Goal: Task Accomplishment & Management: Use online tool/utility

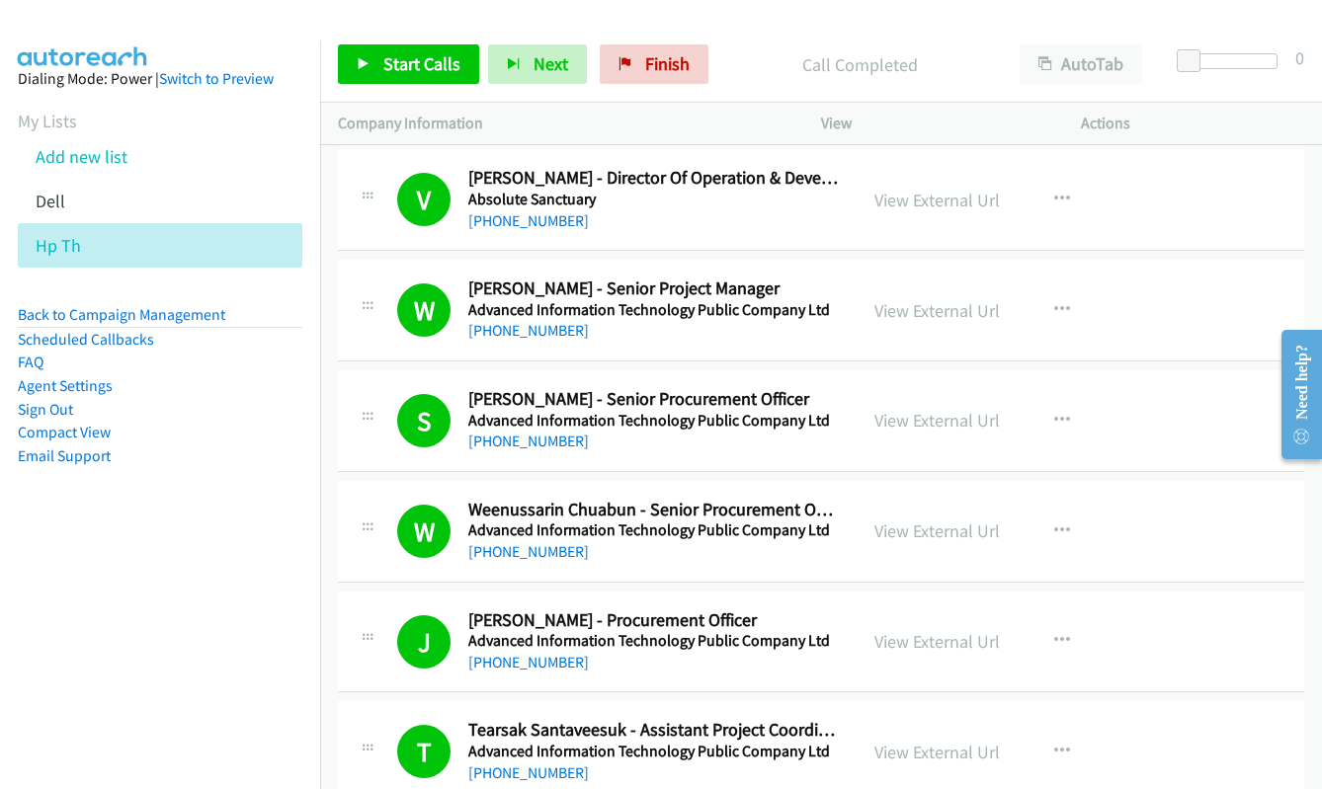
scroll to position [19245, 0]
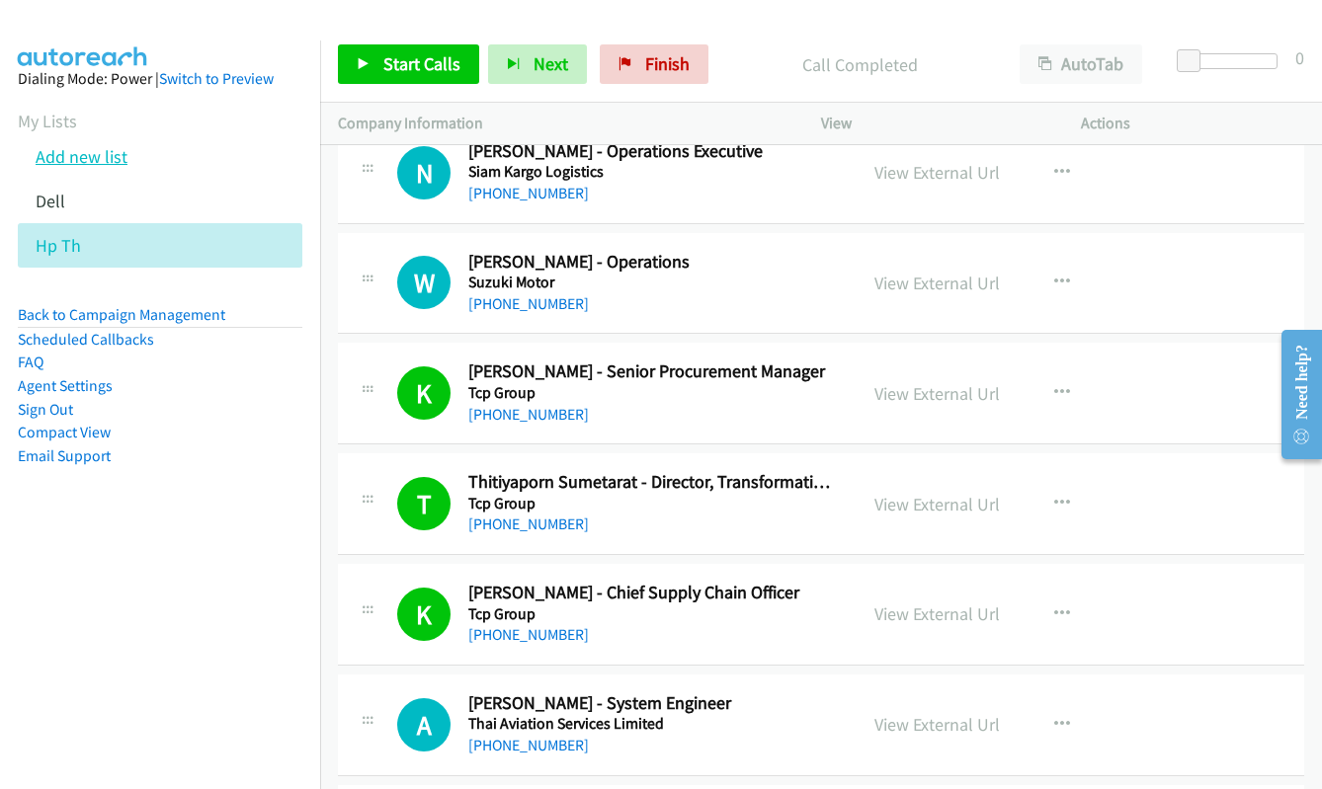
click at [119, 156] on link "Add new list" at bounding box center [82, 156] width 92 height 23
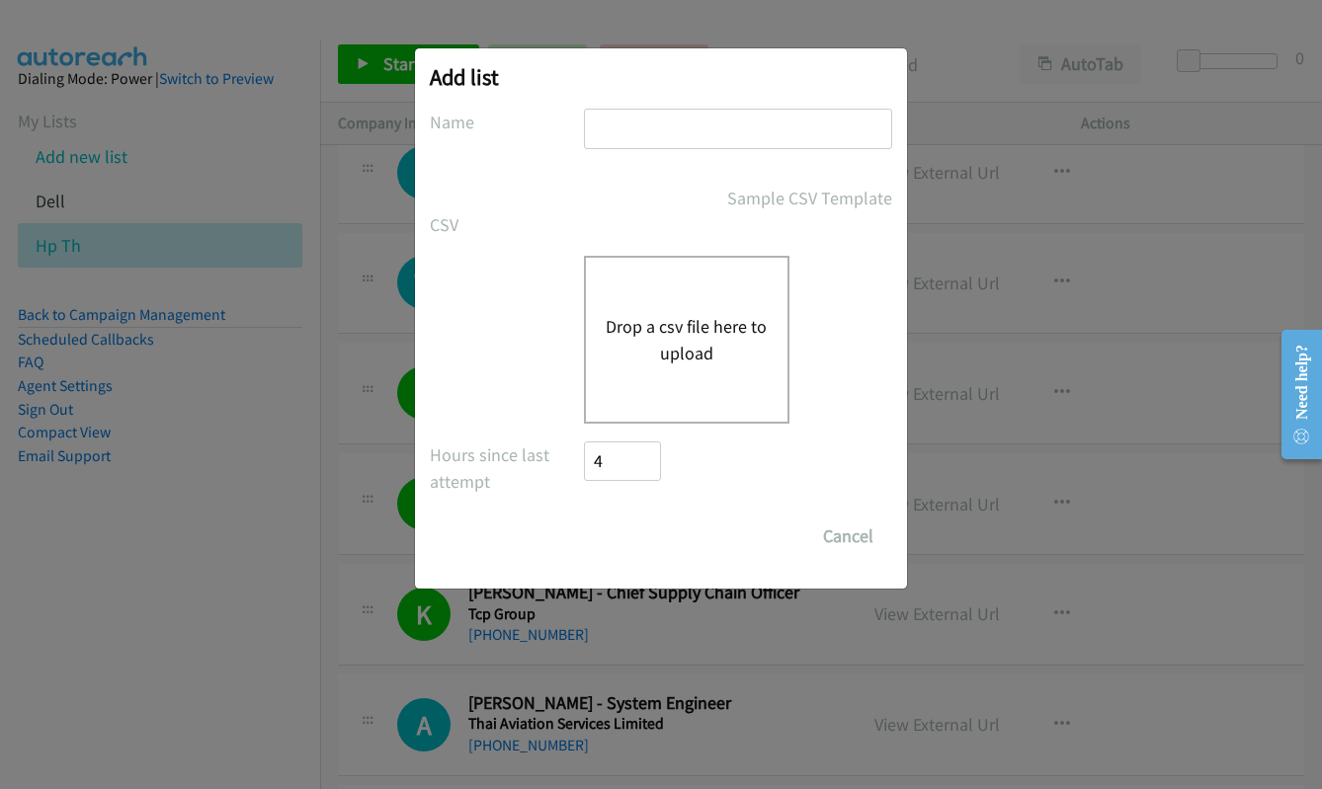
click at [645, 118] on input "text" at bounding box center [738, 129] width 308 height 40
type input "dell"
click at [677, 337] on button "Drop a csv file here to upload" at bounding box center [687, 339] width 162 height 53
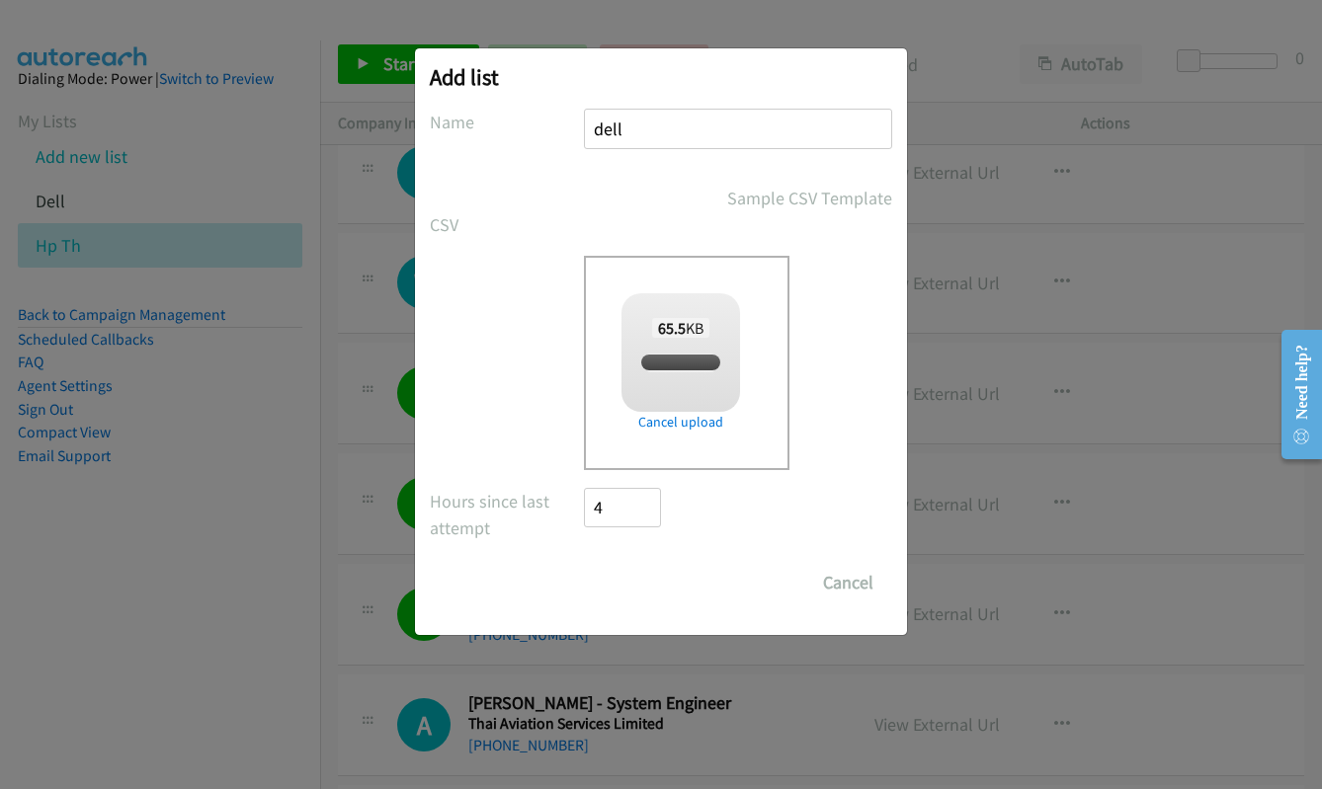
checkbox input "true"
click at [629, 593] on input "Save List" at bounding box center [636, 583] width 104 height 40
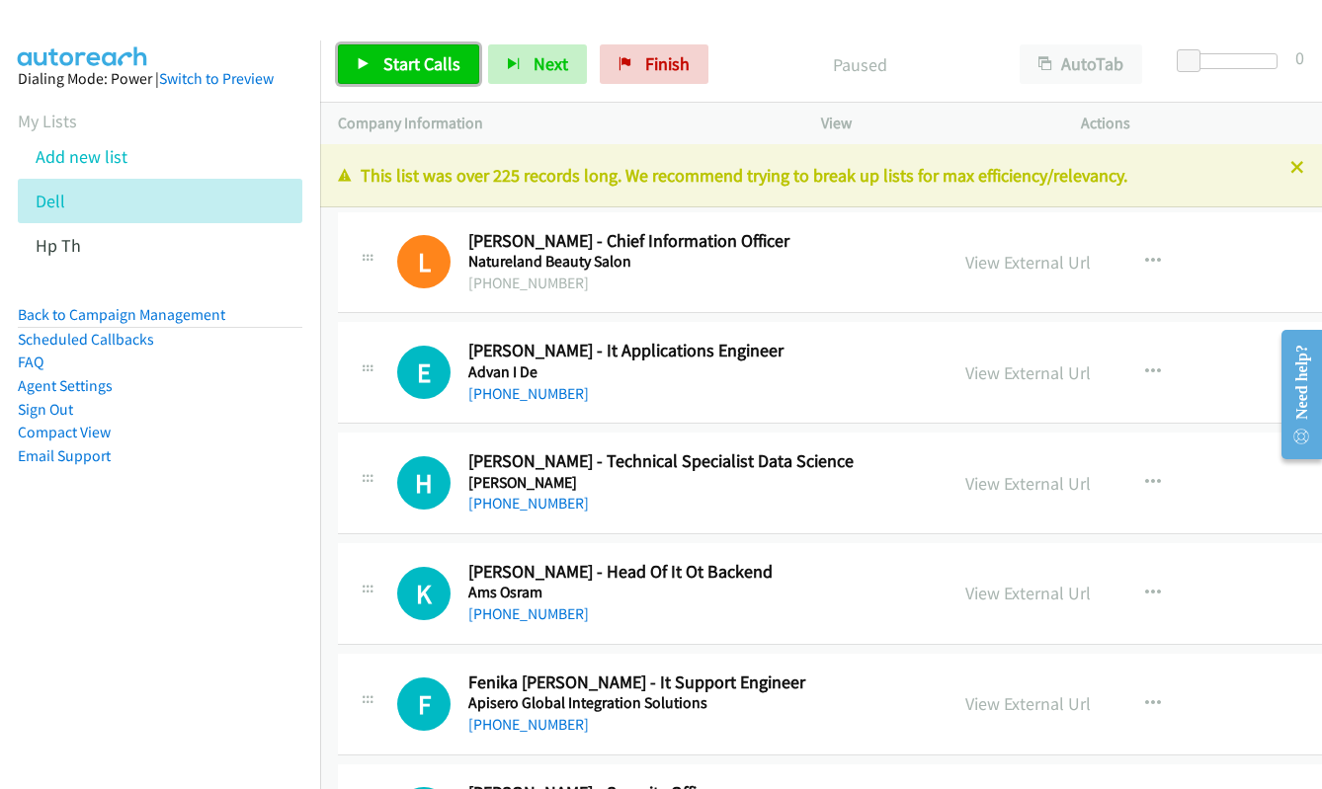
click at [433, 70] on span "Start Calls" at bounding box center [421, 63] width 77 height 23
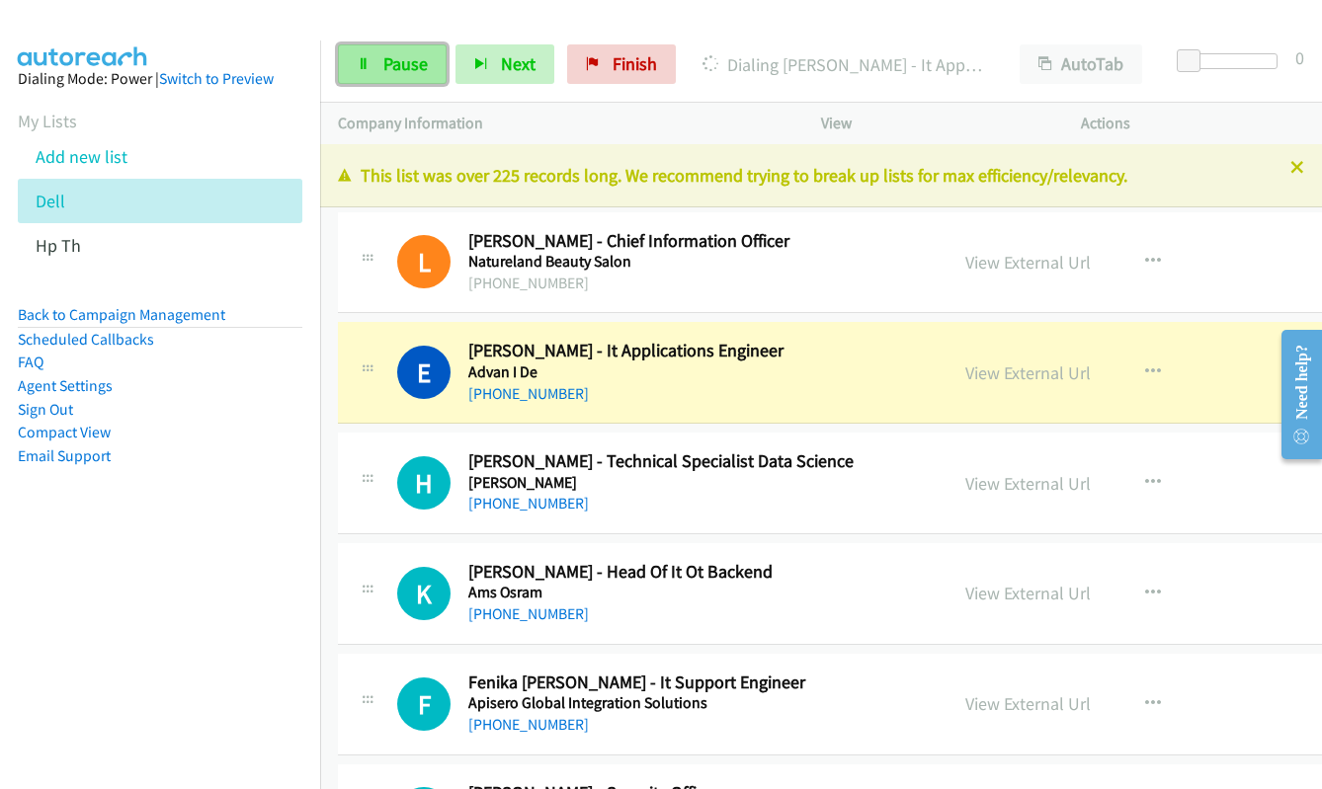
click at [358, 70] on icon at bounding box center [364, 65] width 14 height 14
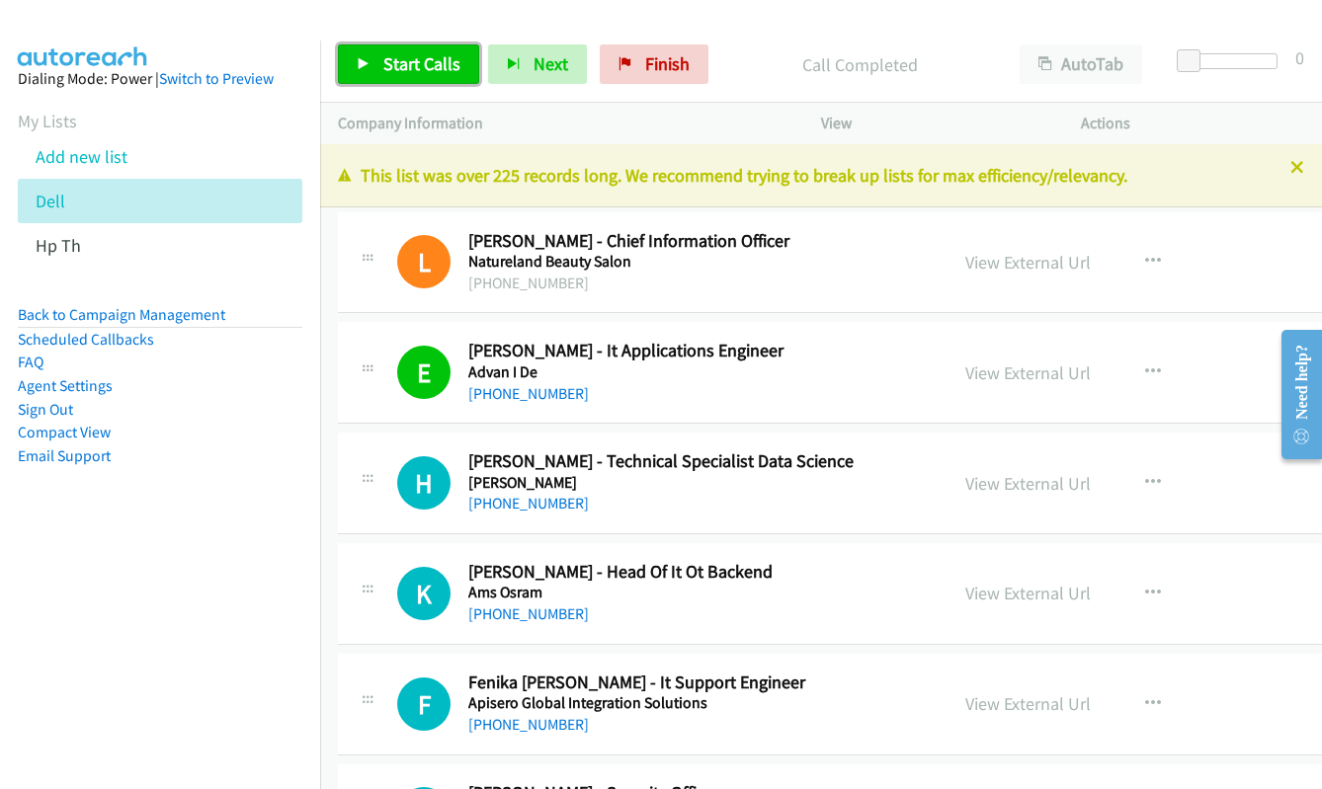
click at [380, 68] on link "Start Calls" at bounding box center [408, 64] width 141 height 40
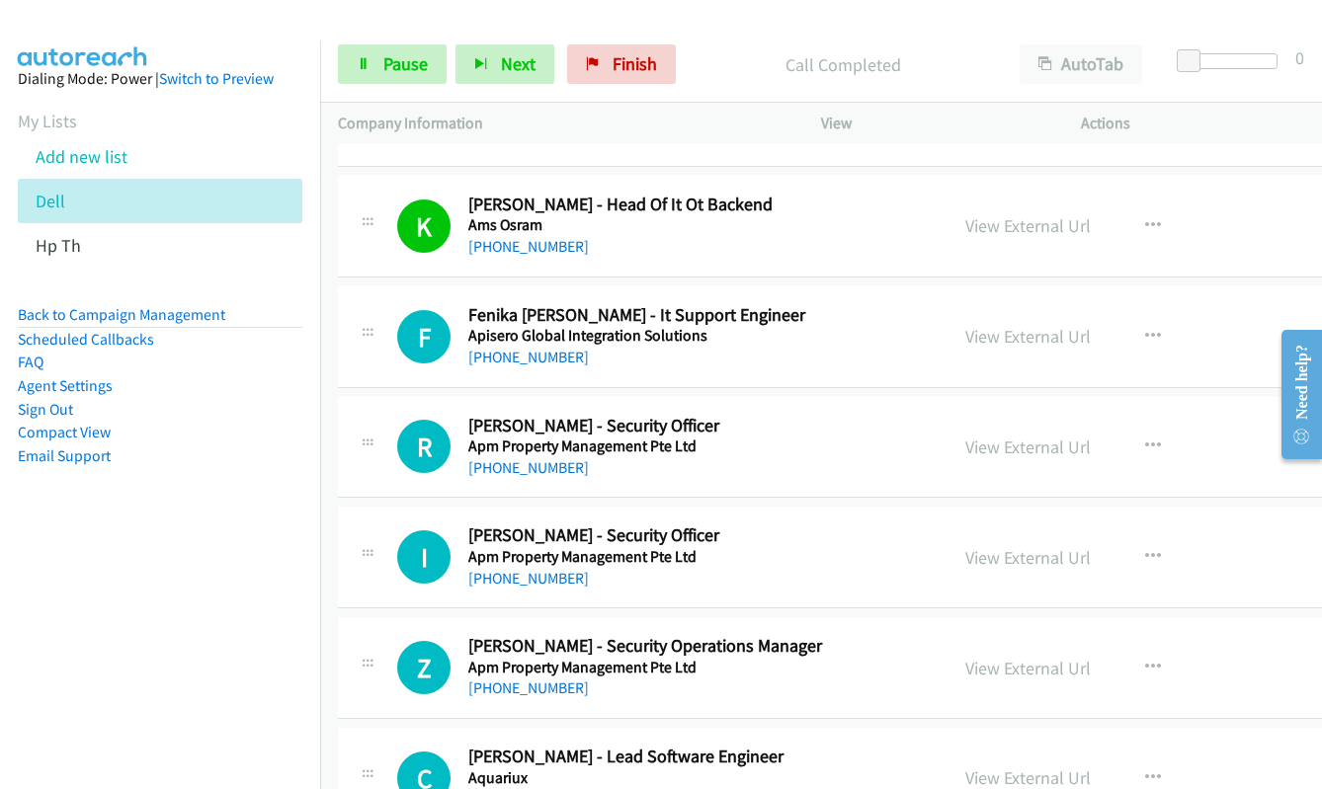
scroll to position [395, 0]
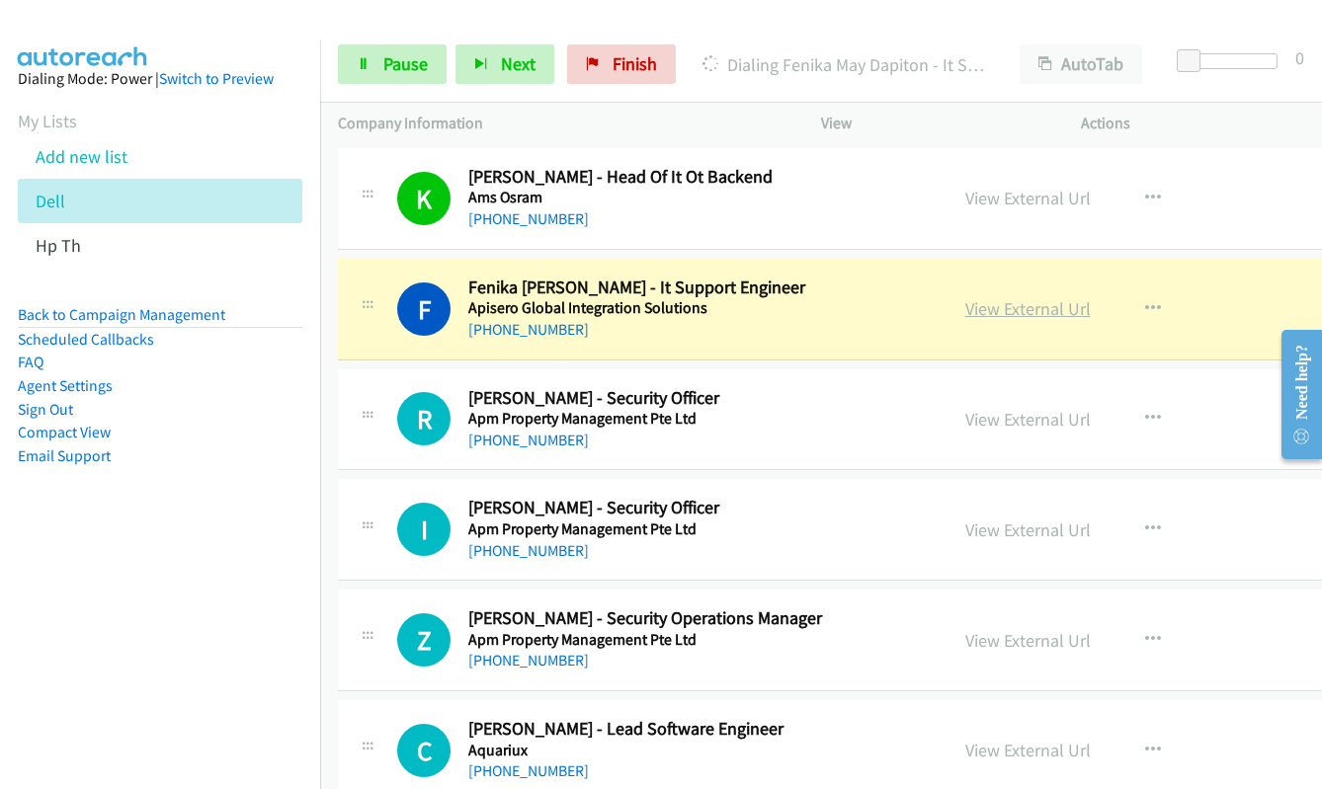
click at [994, 320] on link "View External Url" at bounding box center [1027, 308] width 125 height 23
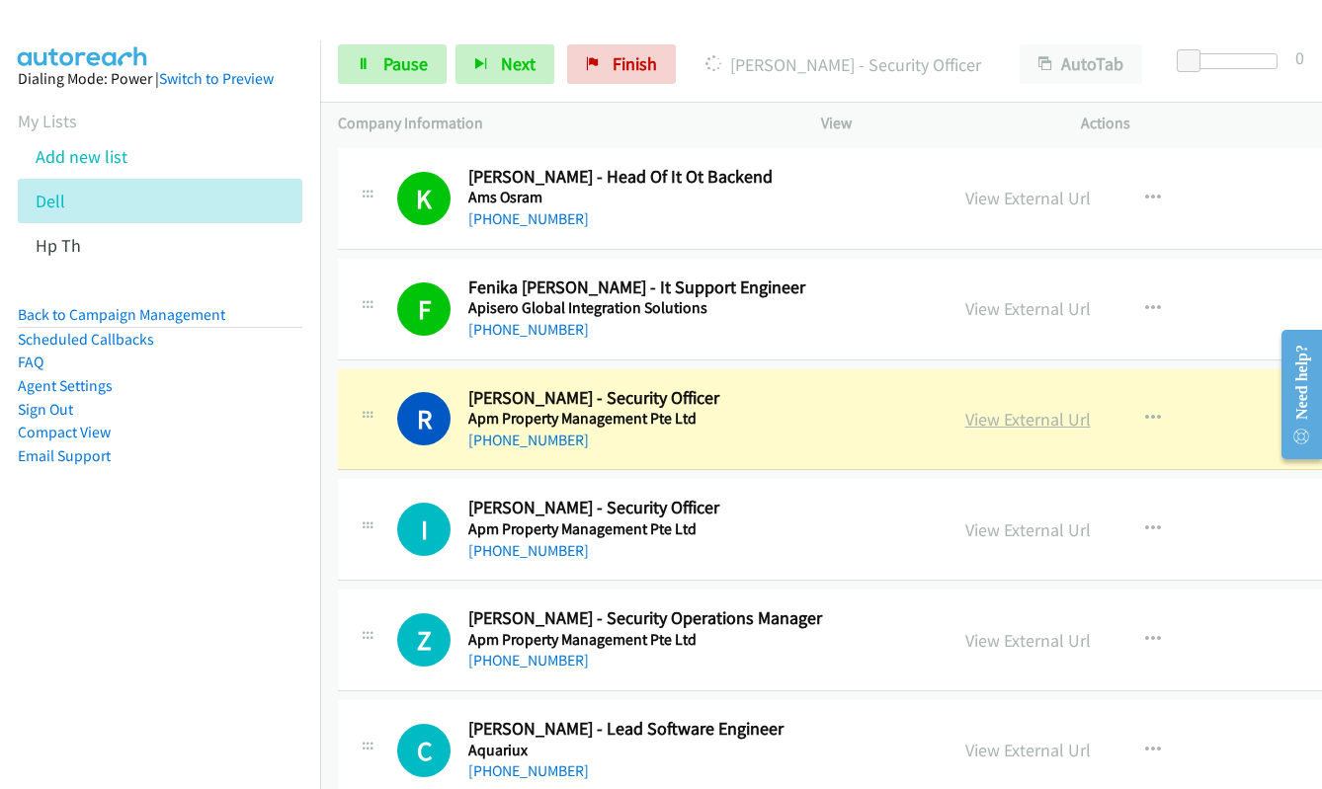
click at [999, 427] on link "View External Url" at bounding box center [1027, 419] width 125 height 23
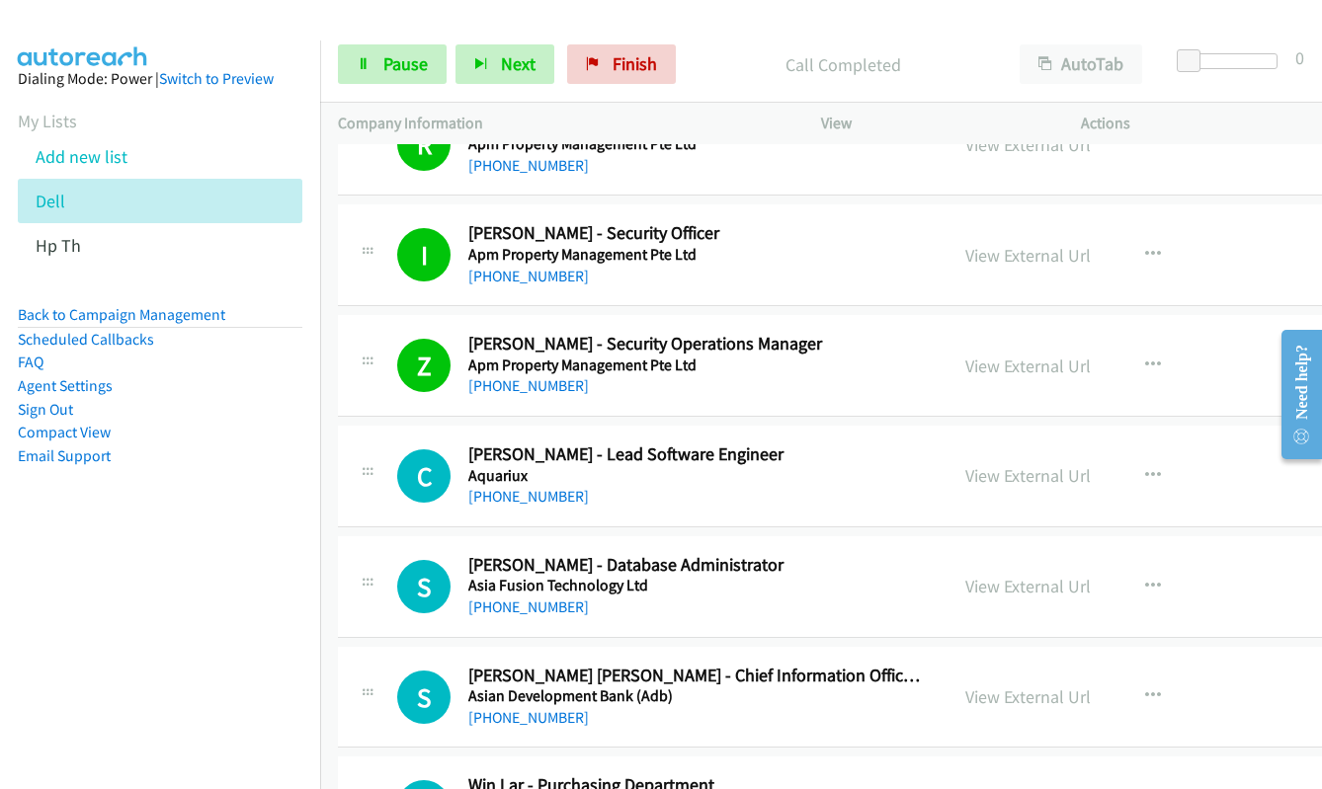
scroll to position [691, 0]
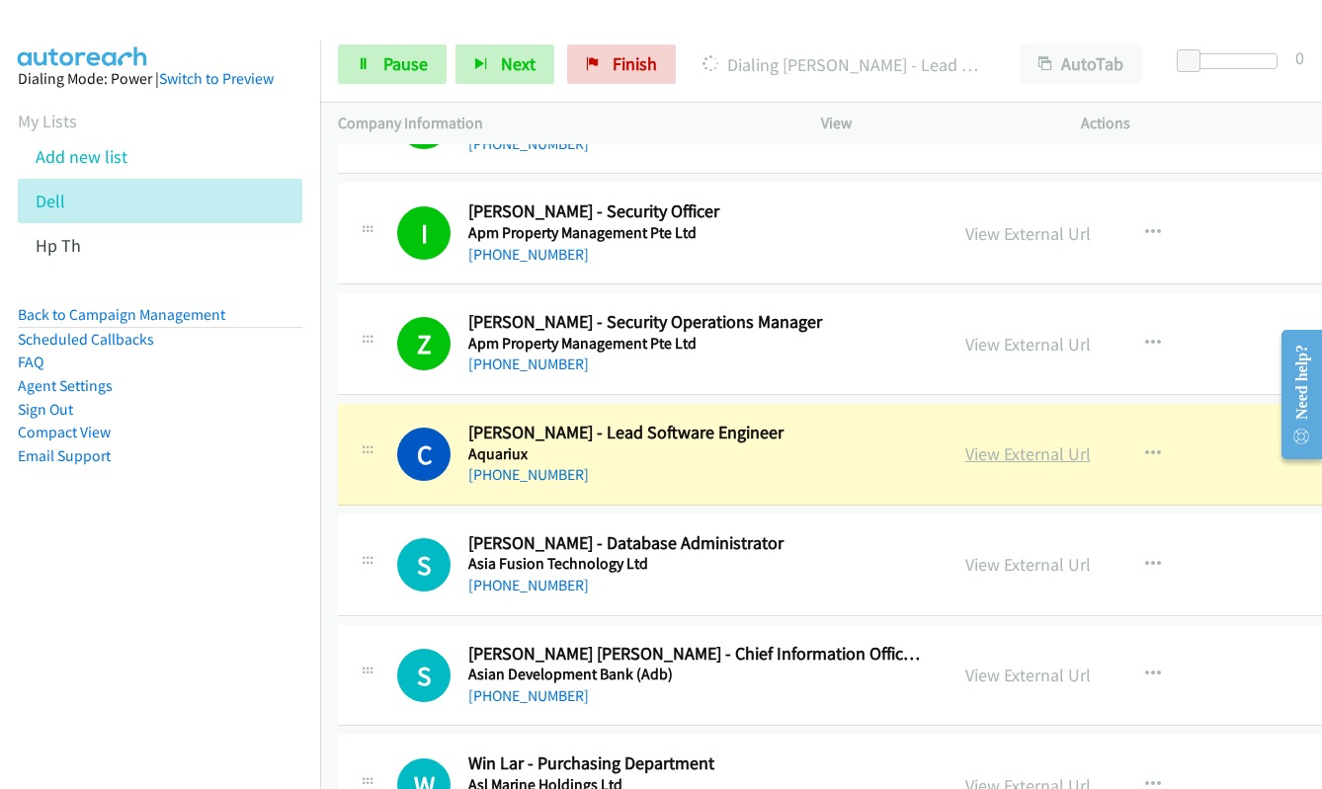
click at [1058, 455] on link "View External Url" at bounding box center [1027, 454] width 125 height 23
click at [389, 69] on span "Pause" at bounding box center [405, 63] width 44 height 23
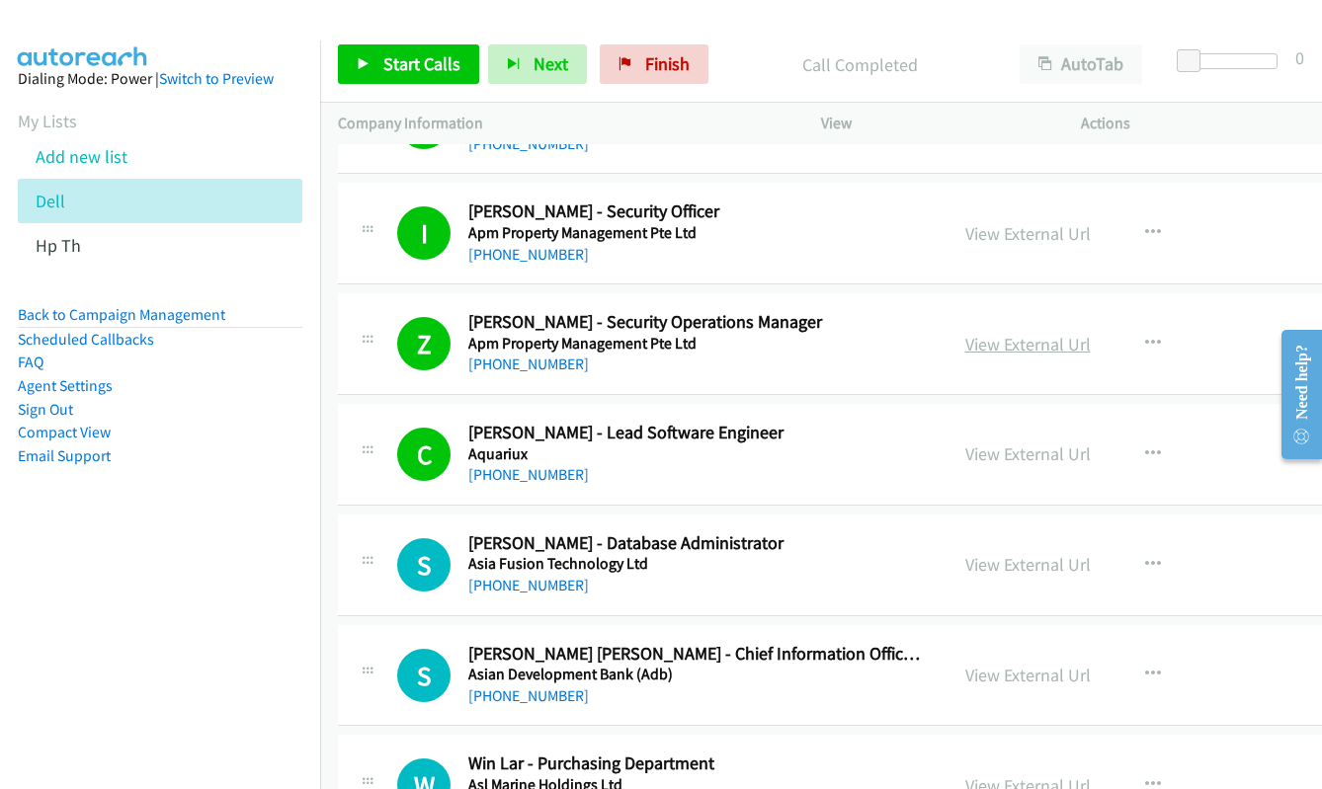
click at [999, 354] on link "View External Url" at bounding box center [1027, 344] width 125 height 23
click at [392, 81] on link "Start Calls" at bounding box center [408, 64] width 141 height 40
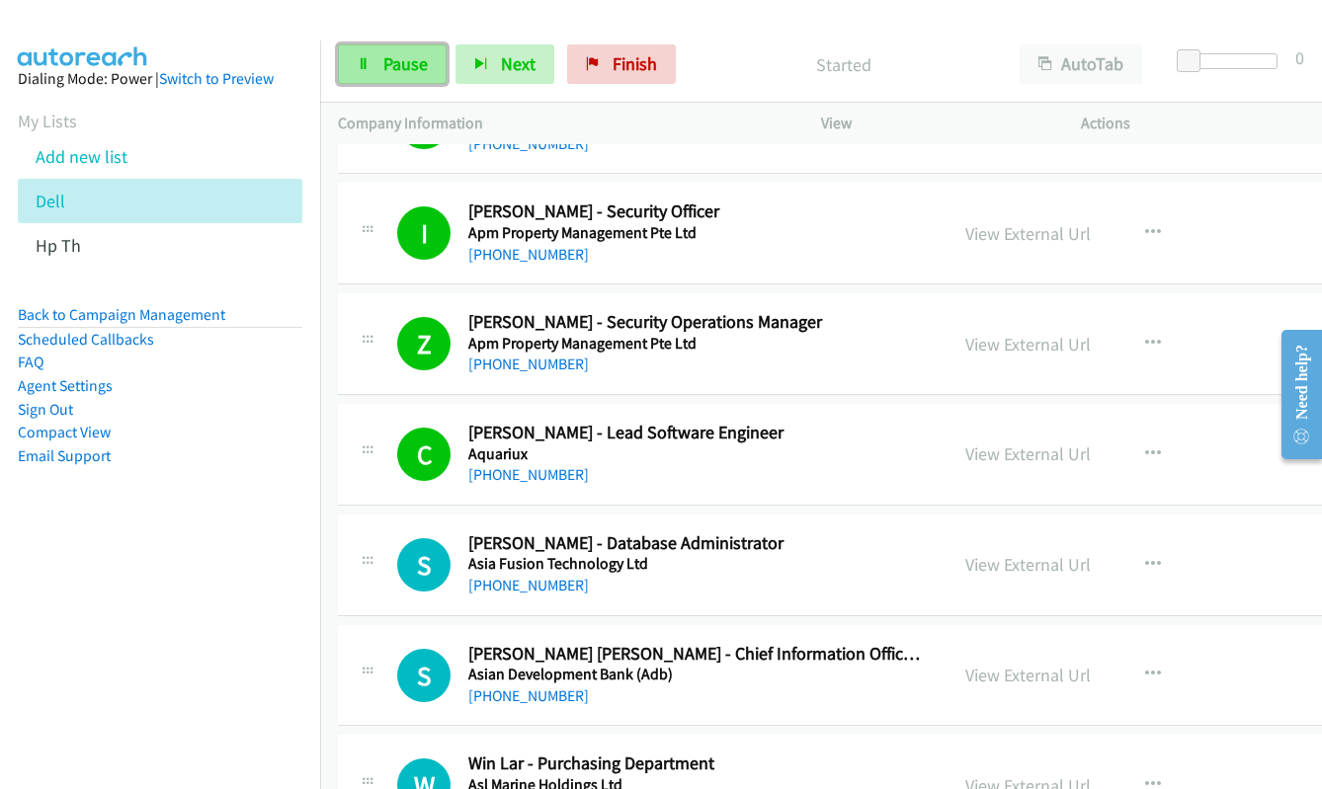
click at [391, 75] on link "Pause" at bounding box center [392, 64] width 109 height 40
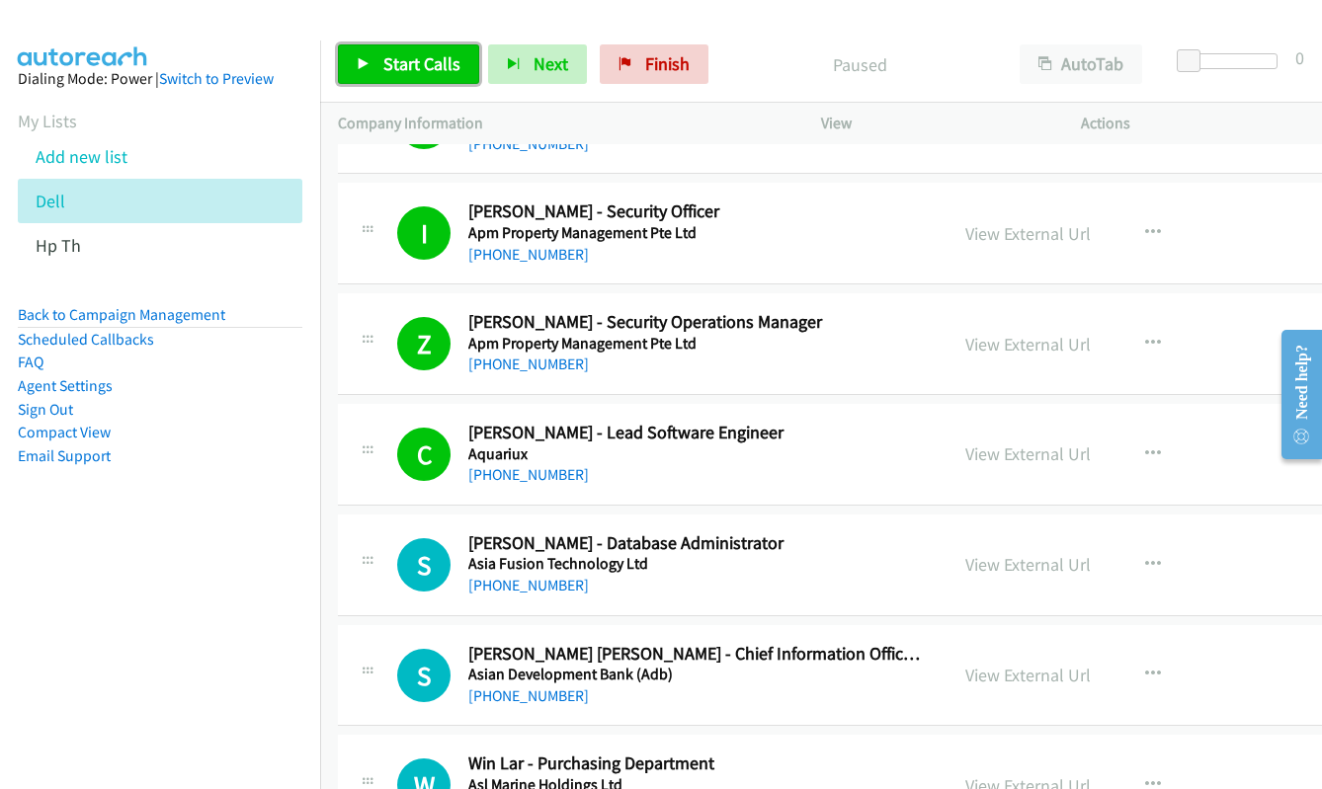
click at [391, 75] on link "Start Calls" at bounding box center [408, 64] width 141 height 40
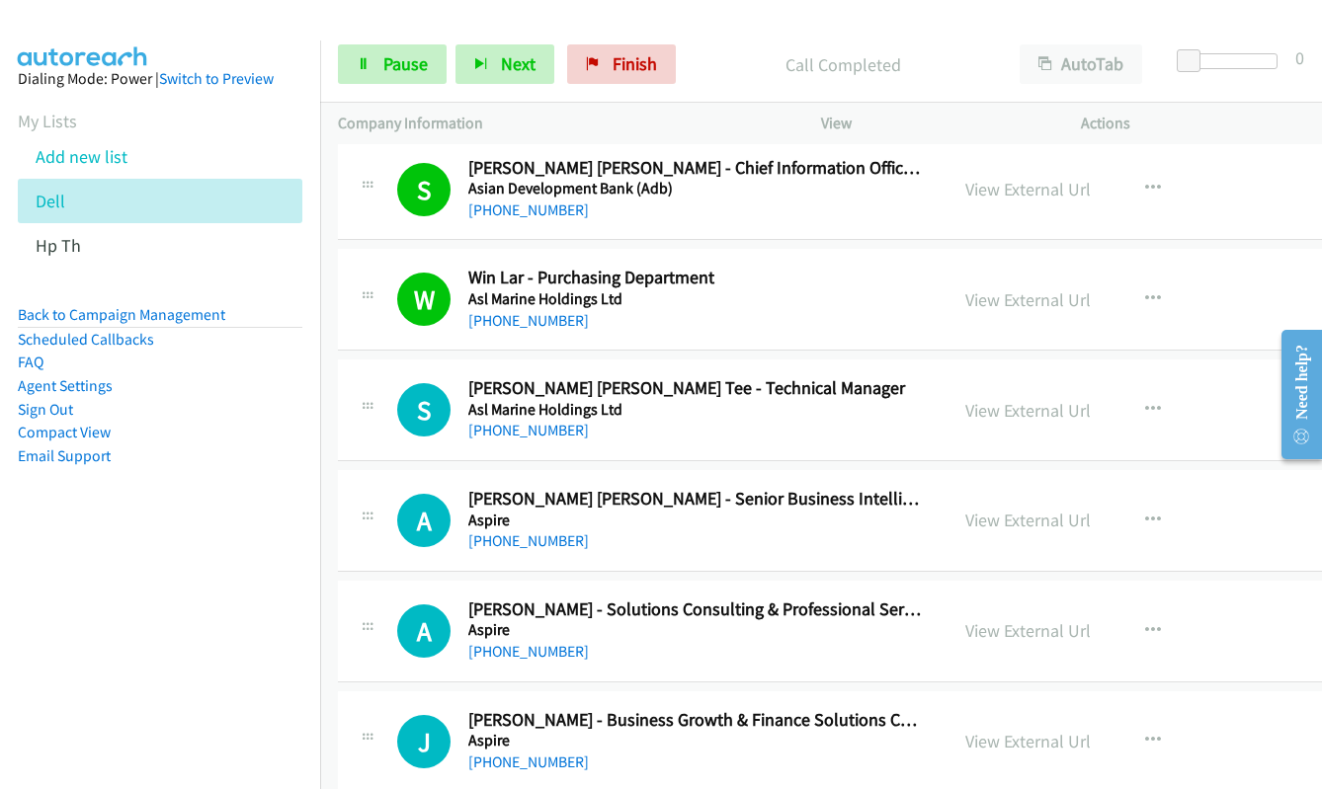
scroll to position [1185, 0]
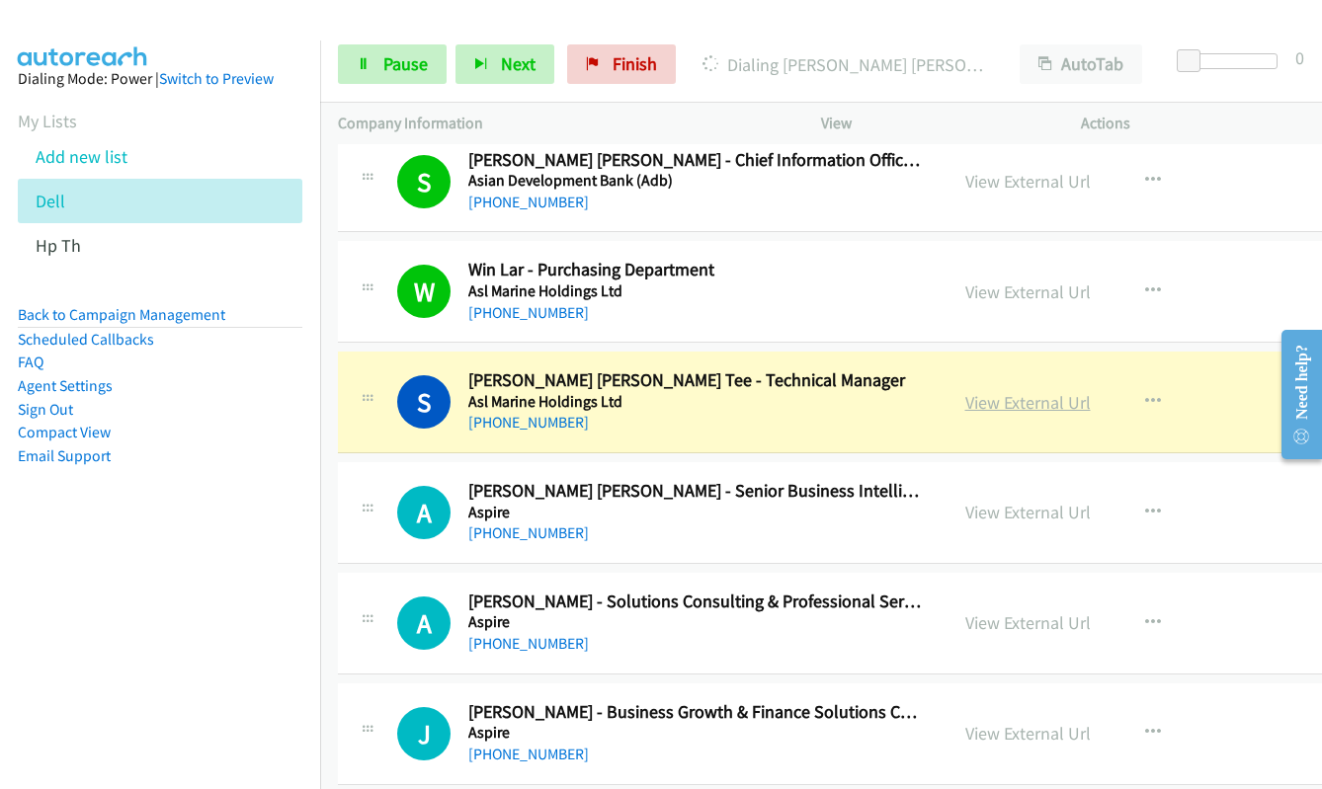
click at [1001, 399] on link "View External Url" at bounding box center [1027, 402] width 125 height 23
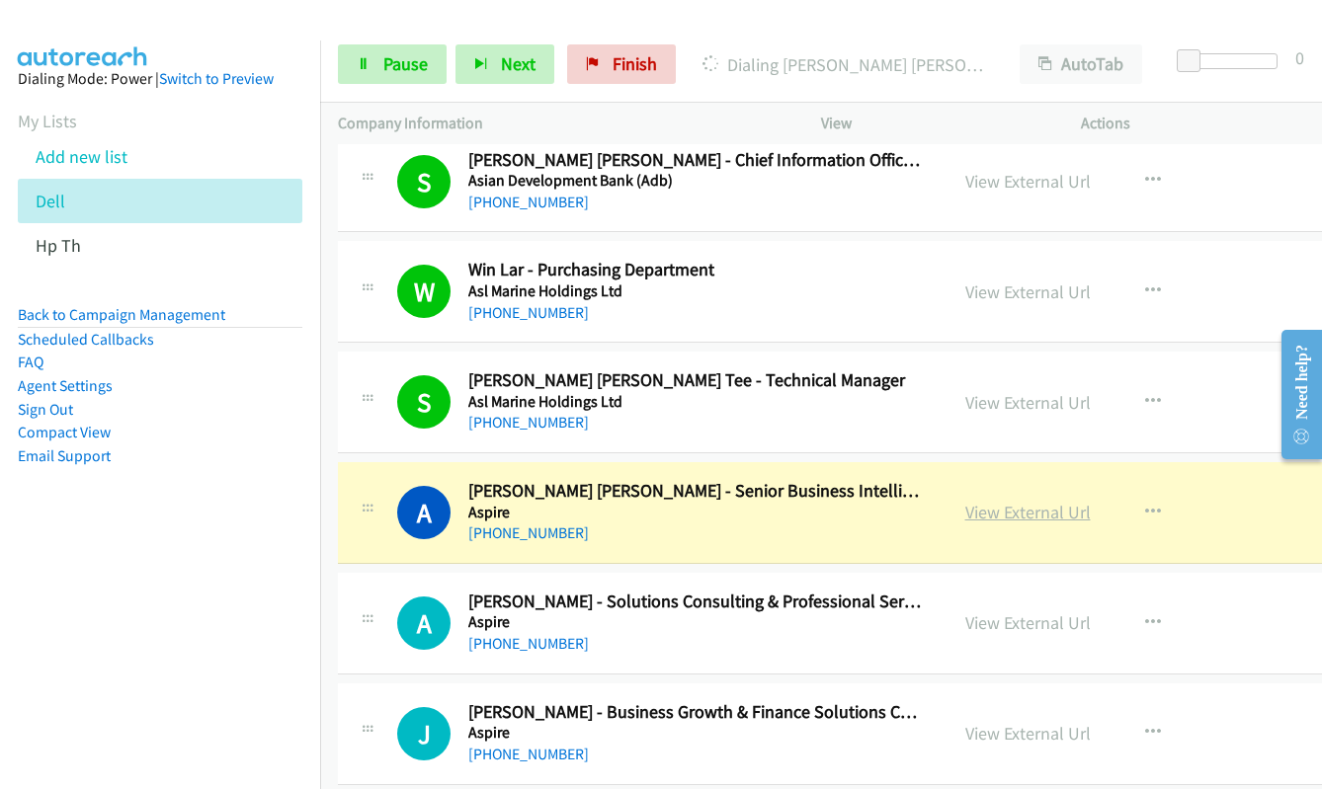
click at [1009, 518] on link "View External Url" at bounding box center [1027, 512] width 125 height 23
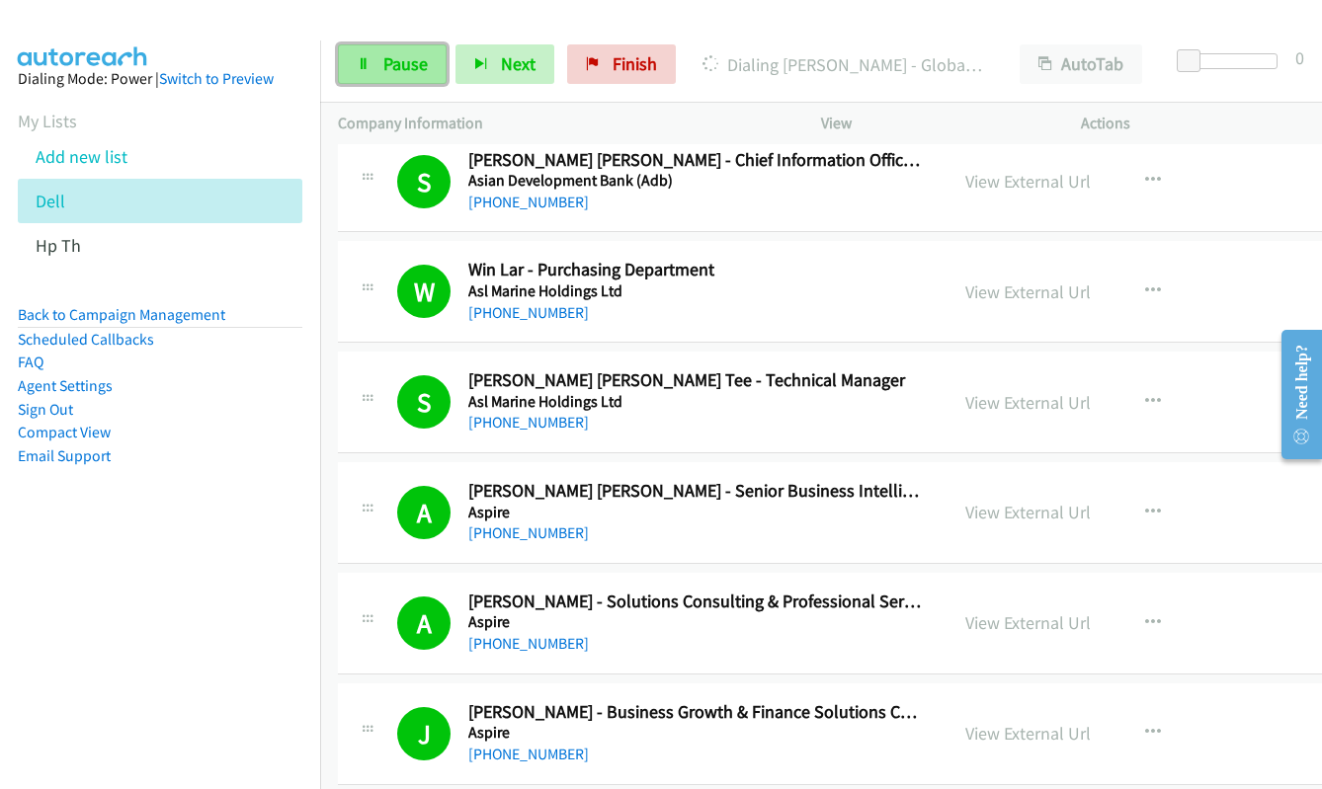
click at [396, 67] on span "Pause" at bounding box center [405, 63] width 44 height 23
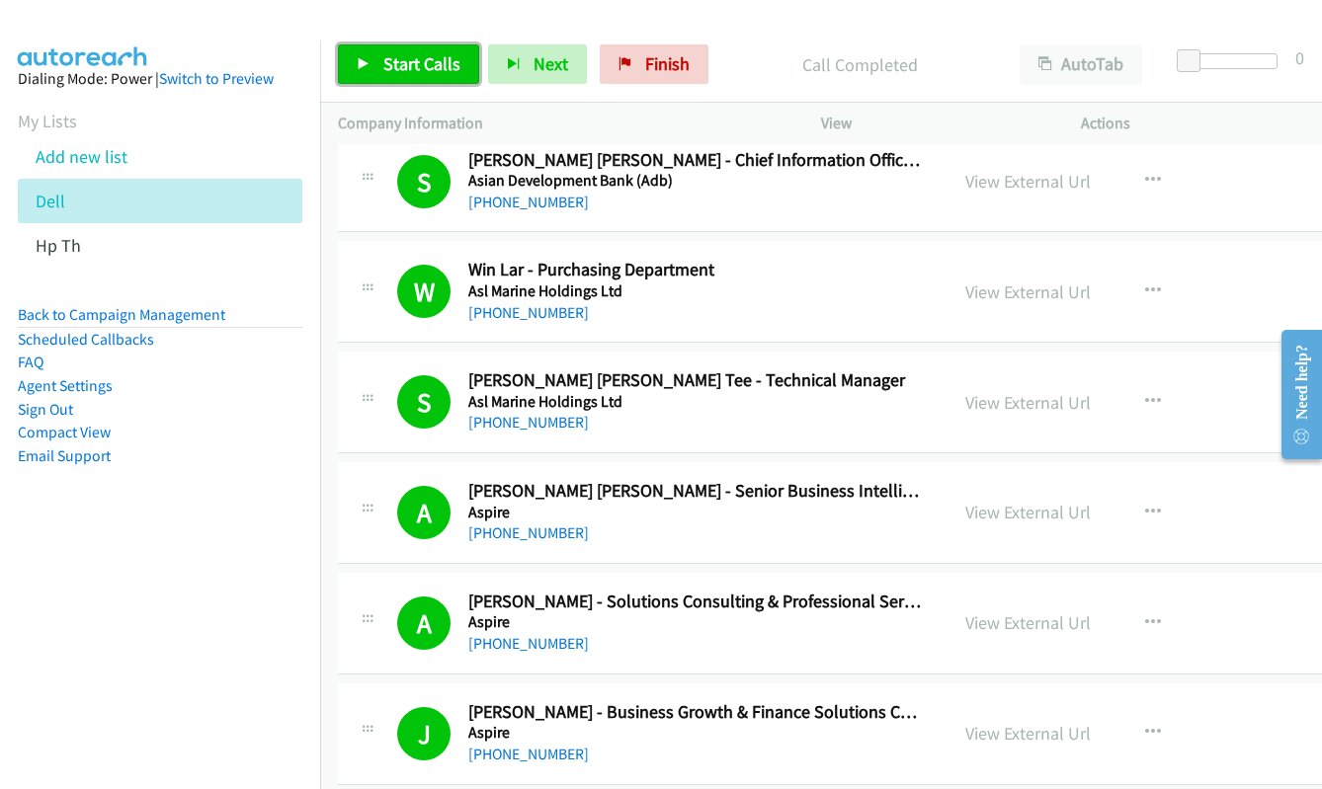
click at [446, 70] on span "Start Calls" at bounding box center [421, 63] width 77 height 23
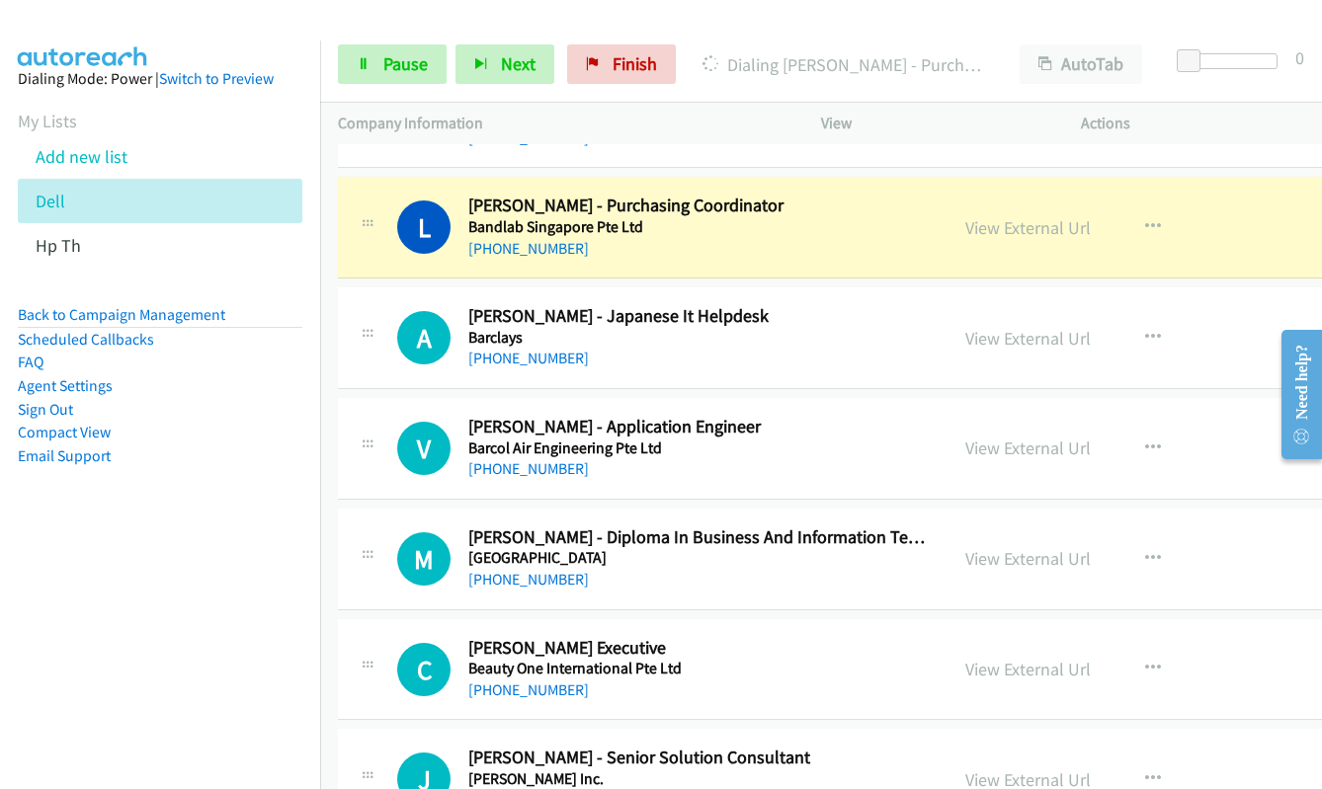
scroll to position [2469, 0]
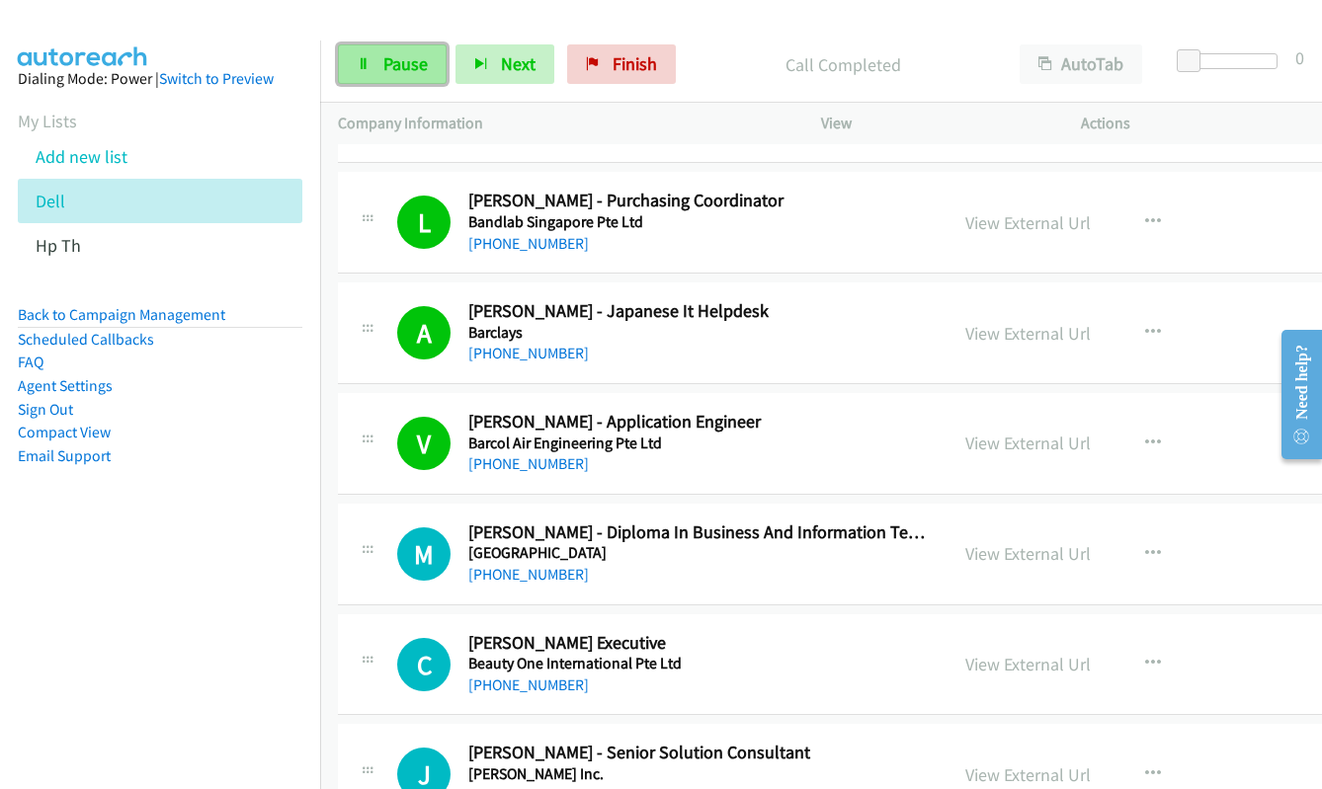
click at [373, 70] on link "Pause" at bounding box center [392, 64] width 109 height 40
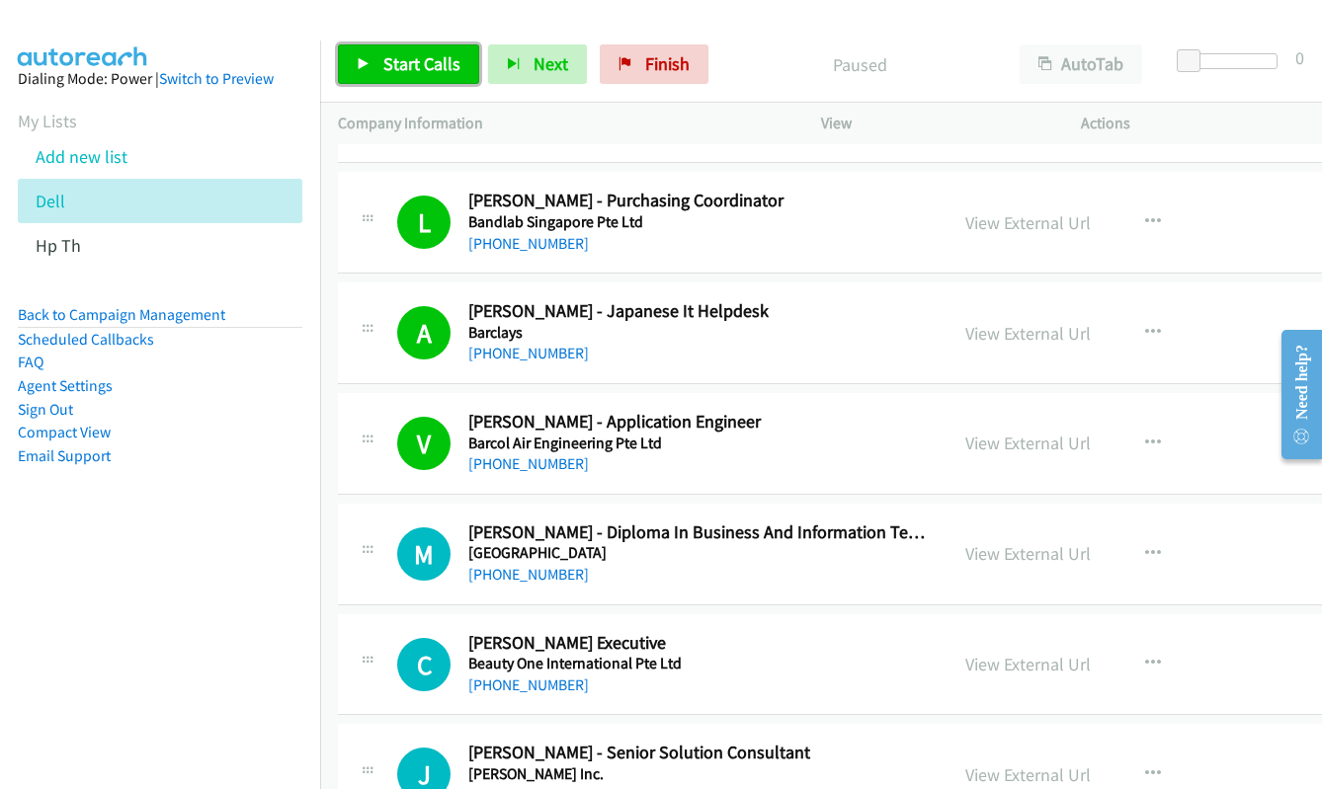
click at [373, 70] on link "Start Calls" at bounding box center [408, 64] width 141 height 40
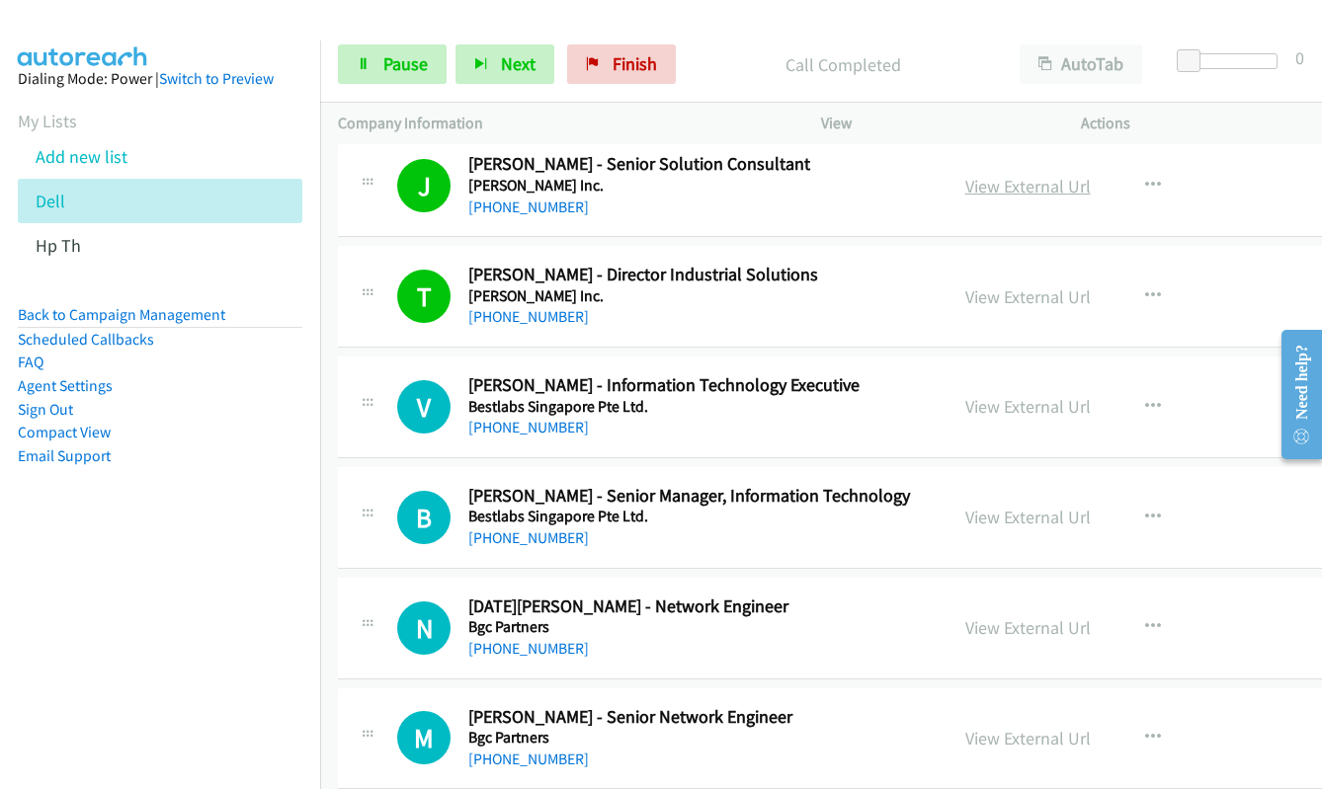
scroll to position [3062, 0]
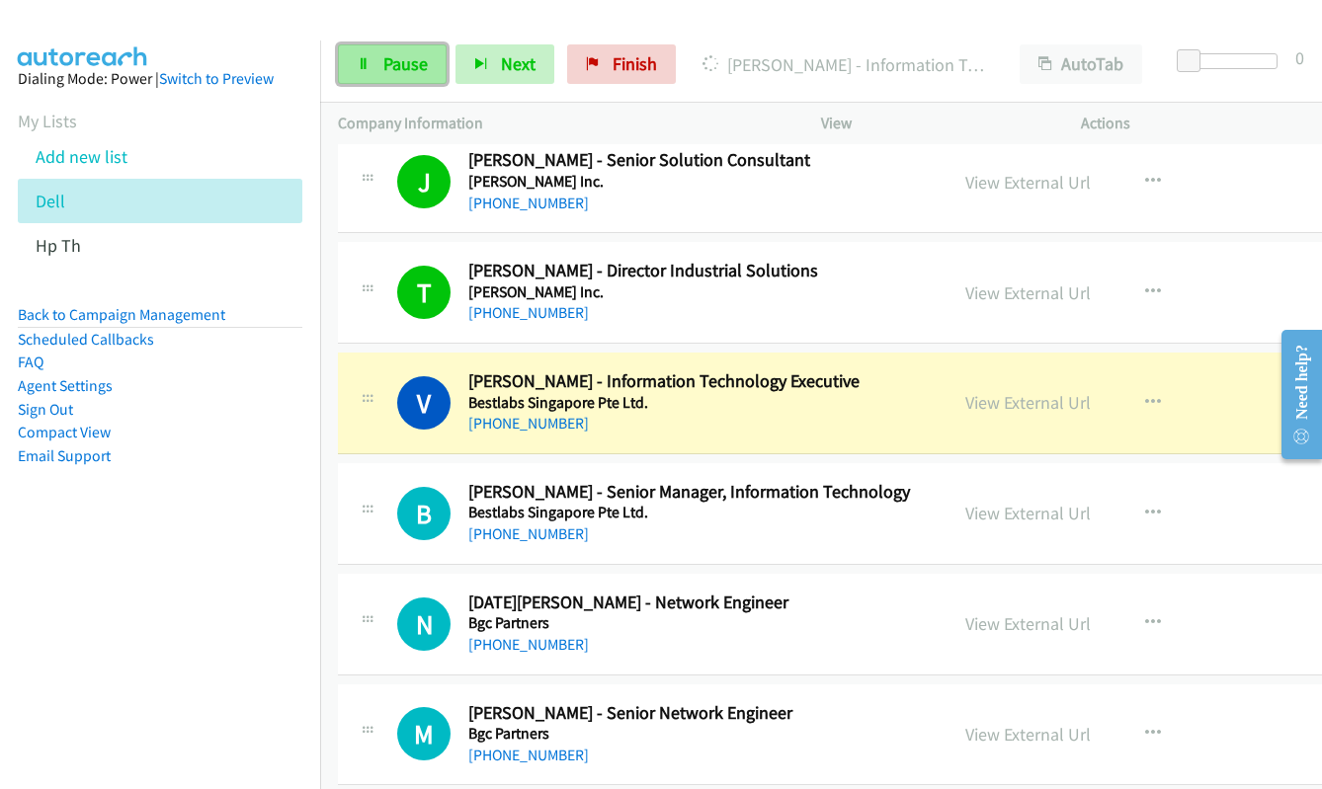
click at [386, 65] on span "Pause" at bounding box center [405, 63] width 44 height 23
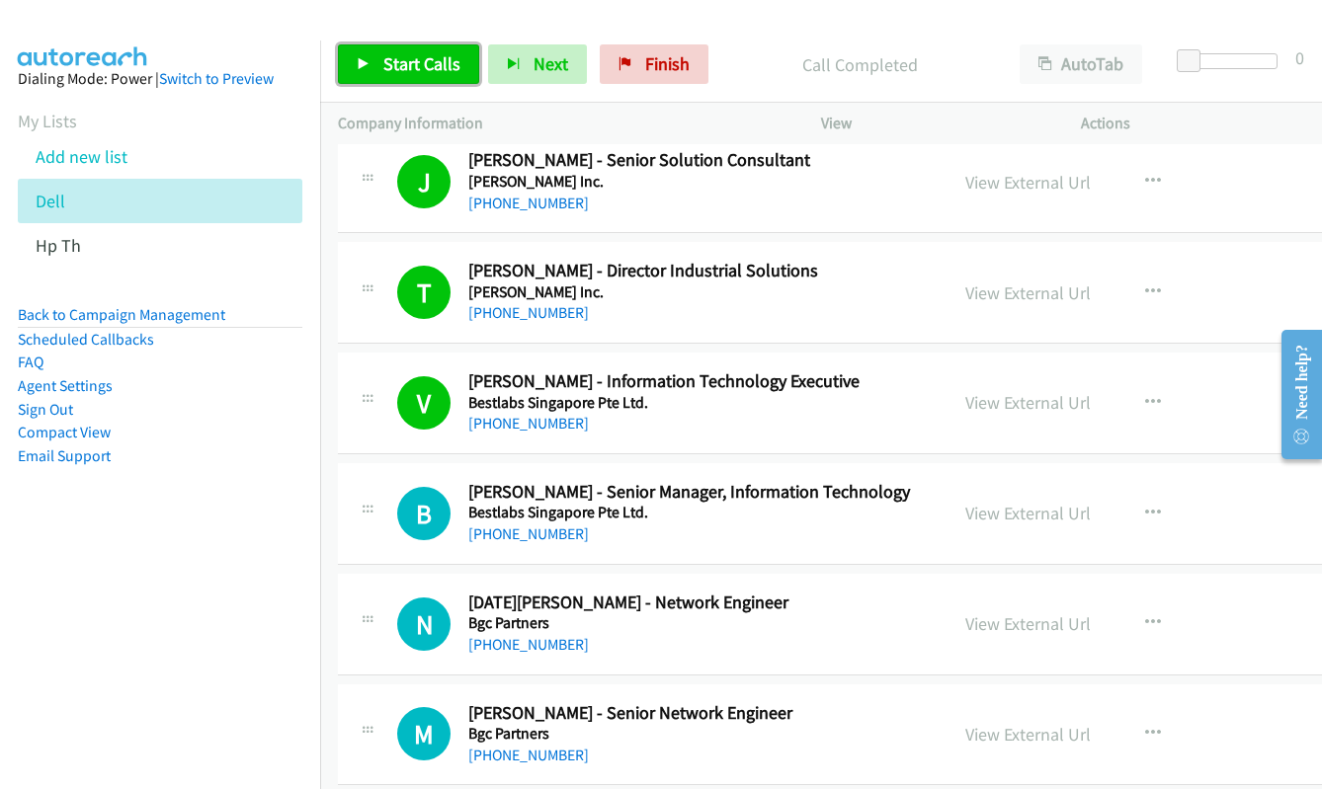
click at [381, 70] on link "Start Calls" at bounding box center [408, 64] width 141 height 40
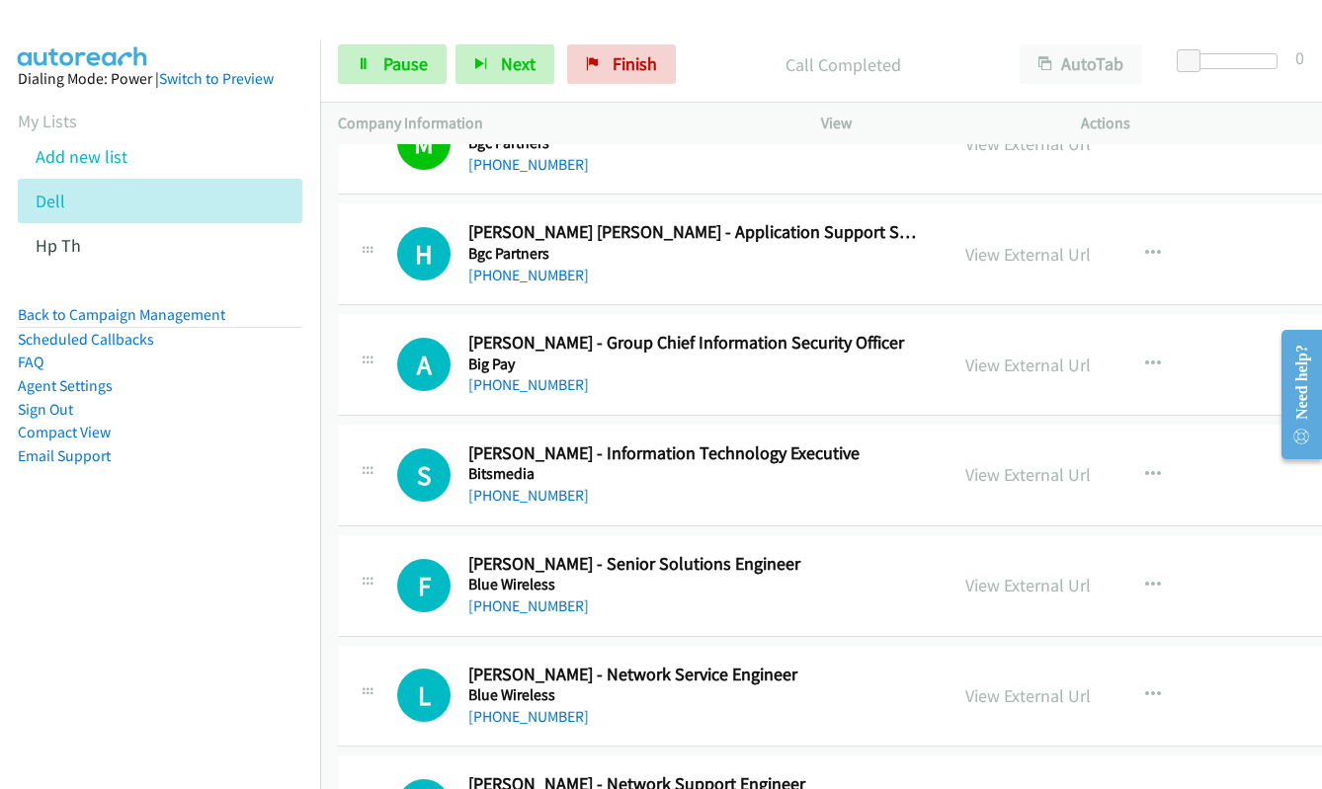
scroll to position [3655, 0]
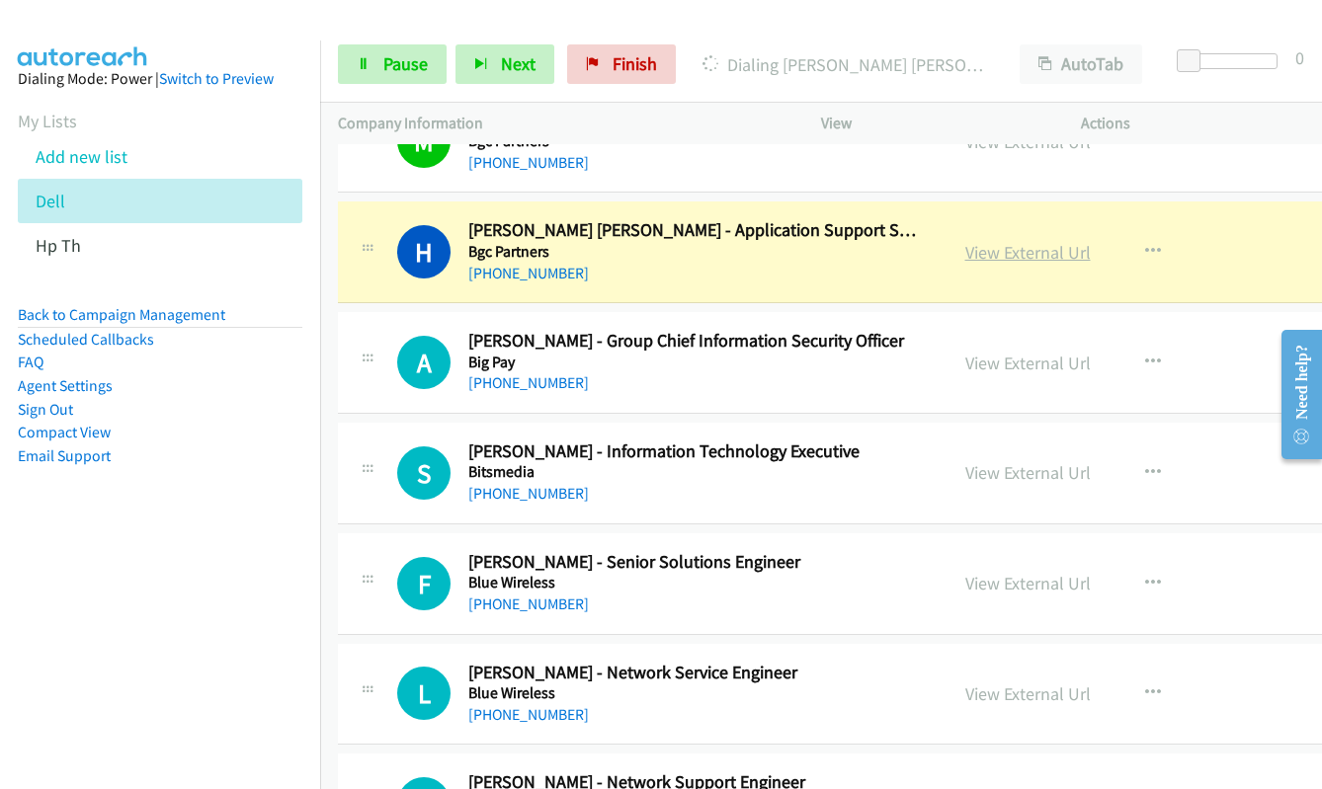
click at [1016, 257] on link "View External Url" at bounding box center [1027, 252] width 125 height 23
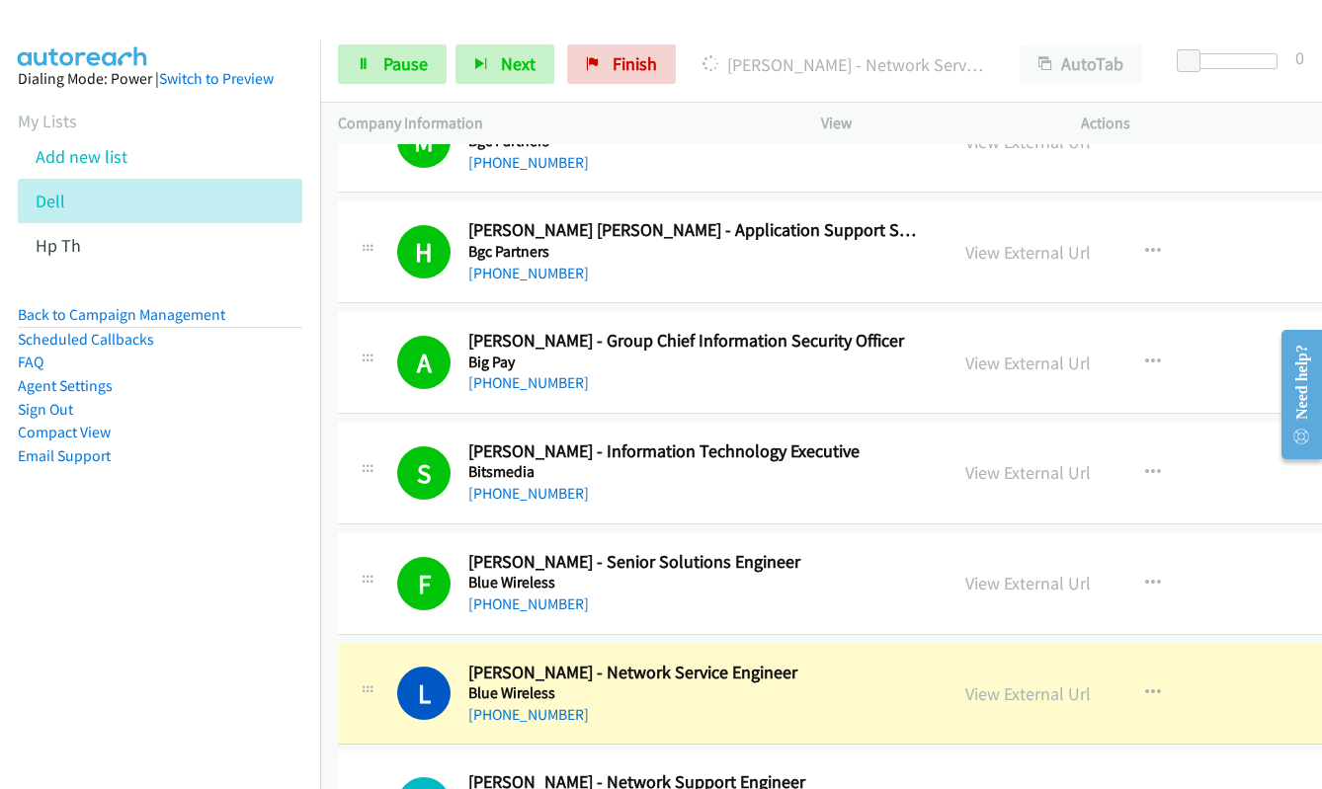
scroll to position [4050, 0]
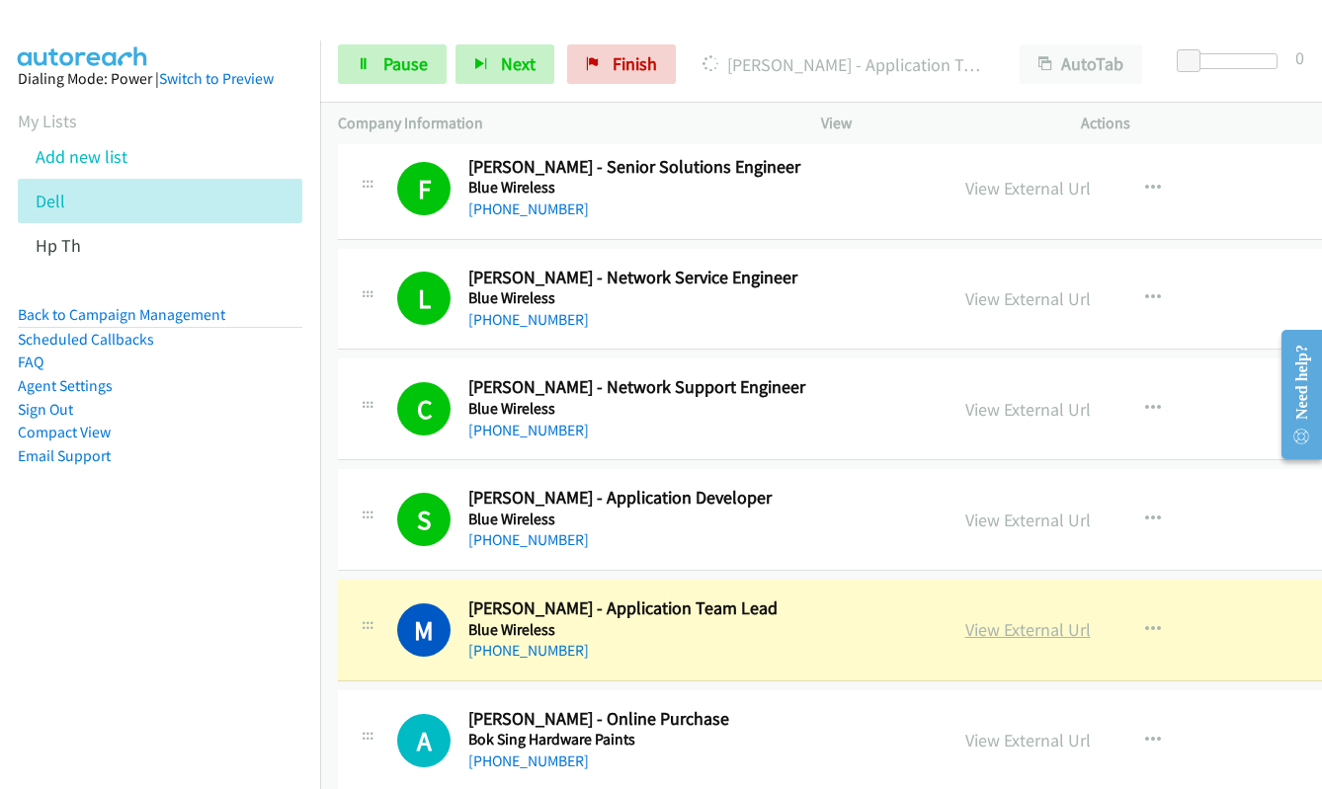
click at [999, 635] on link "View External Url" at bounding box center [1027, 629] width 125 height 23
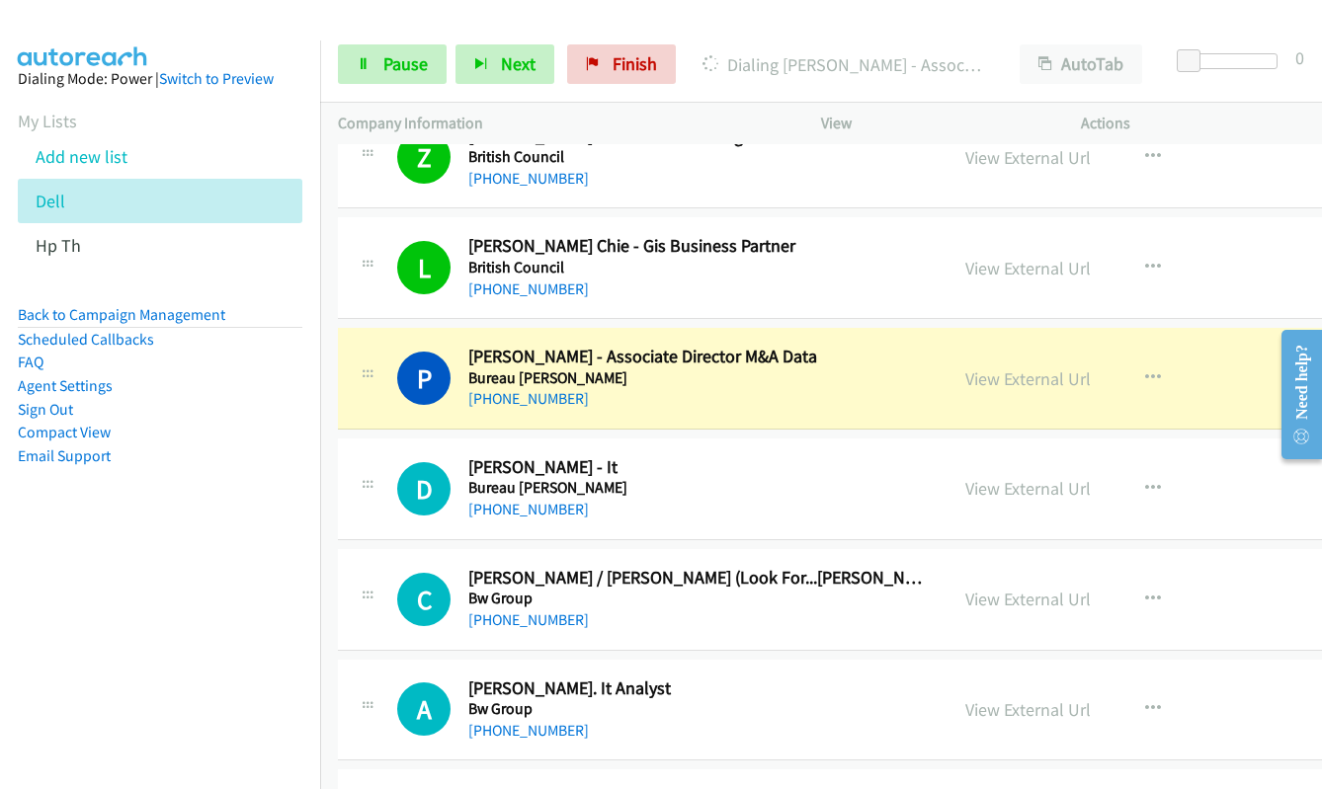
scroll to position [5433, 0]
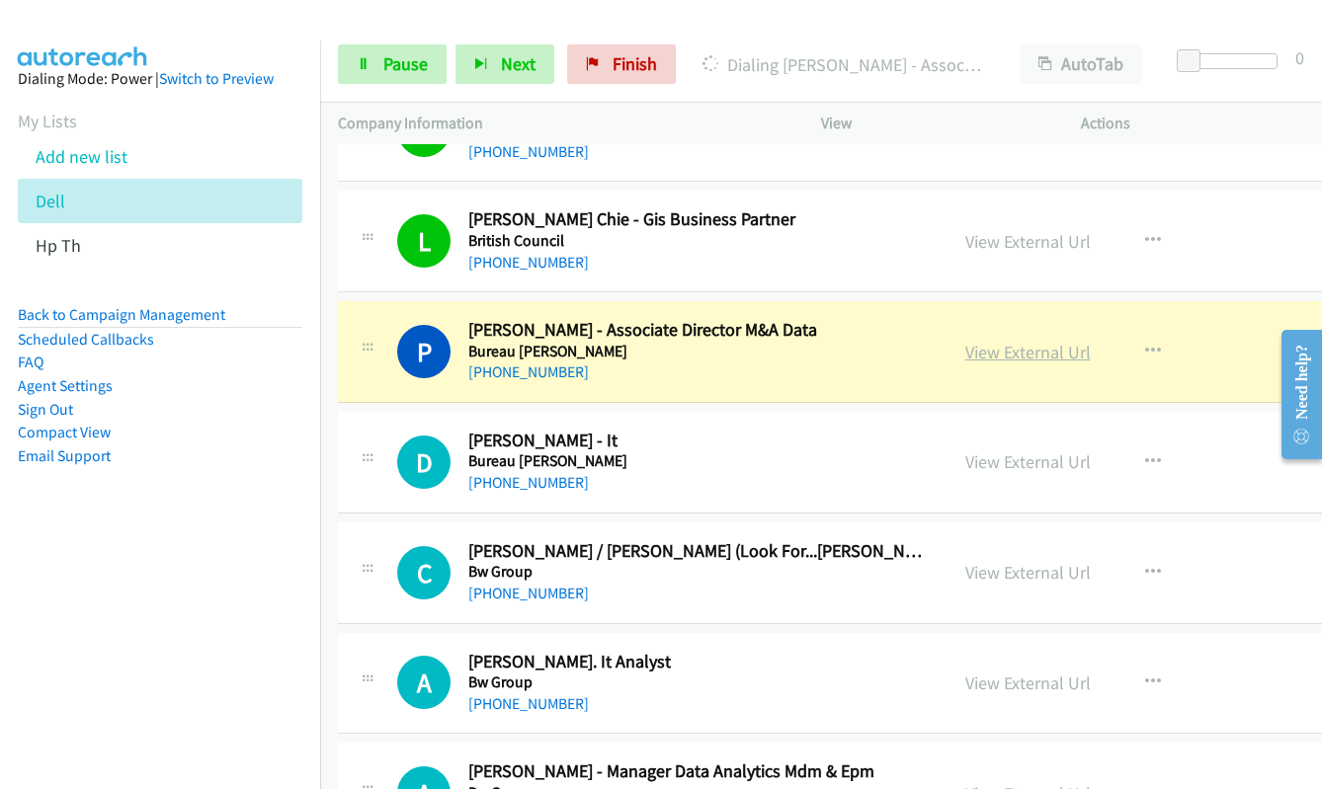
click at [1027, 354] on link "View External Url" at bounding box center [1027, 352] width 125 height 23
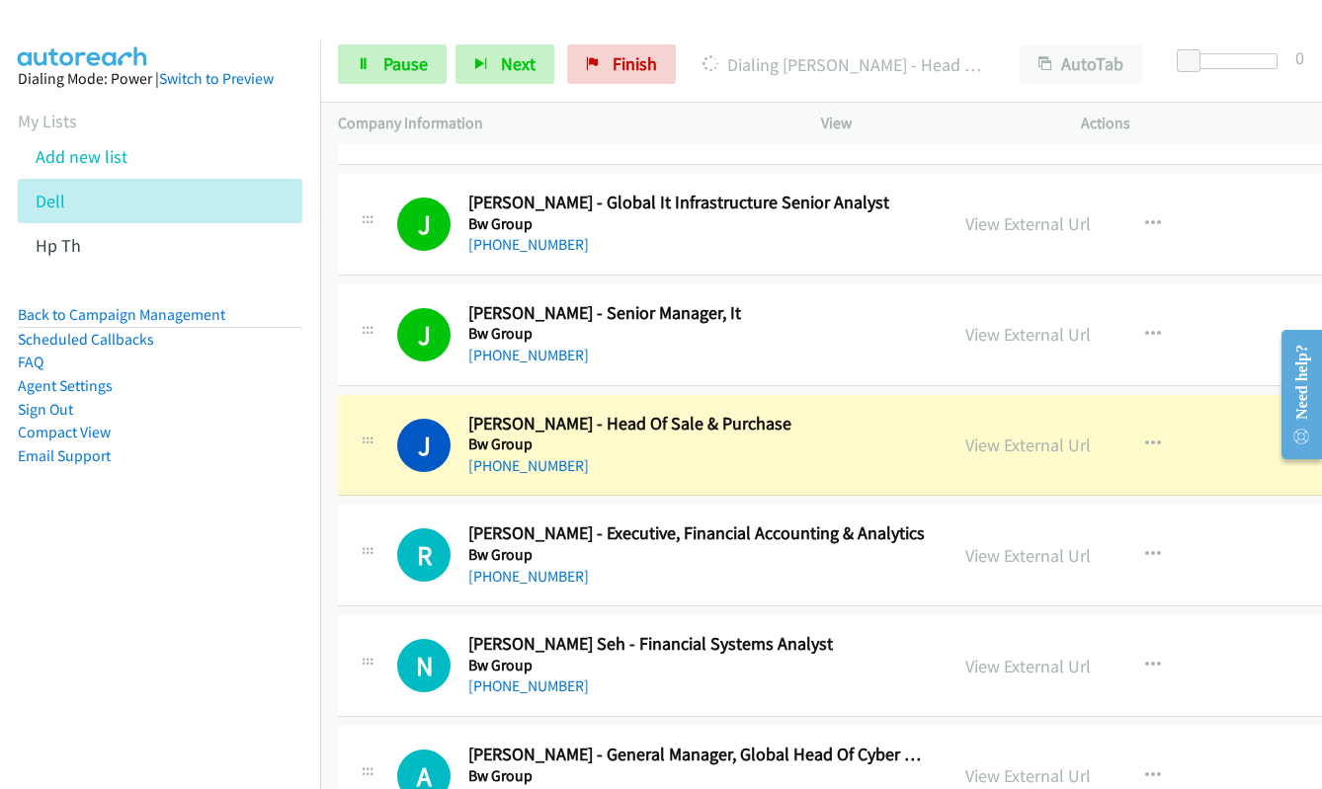
scroll to position [6322, 0]
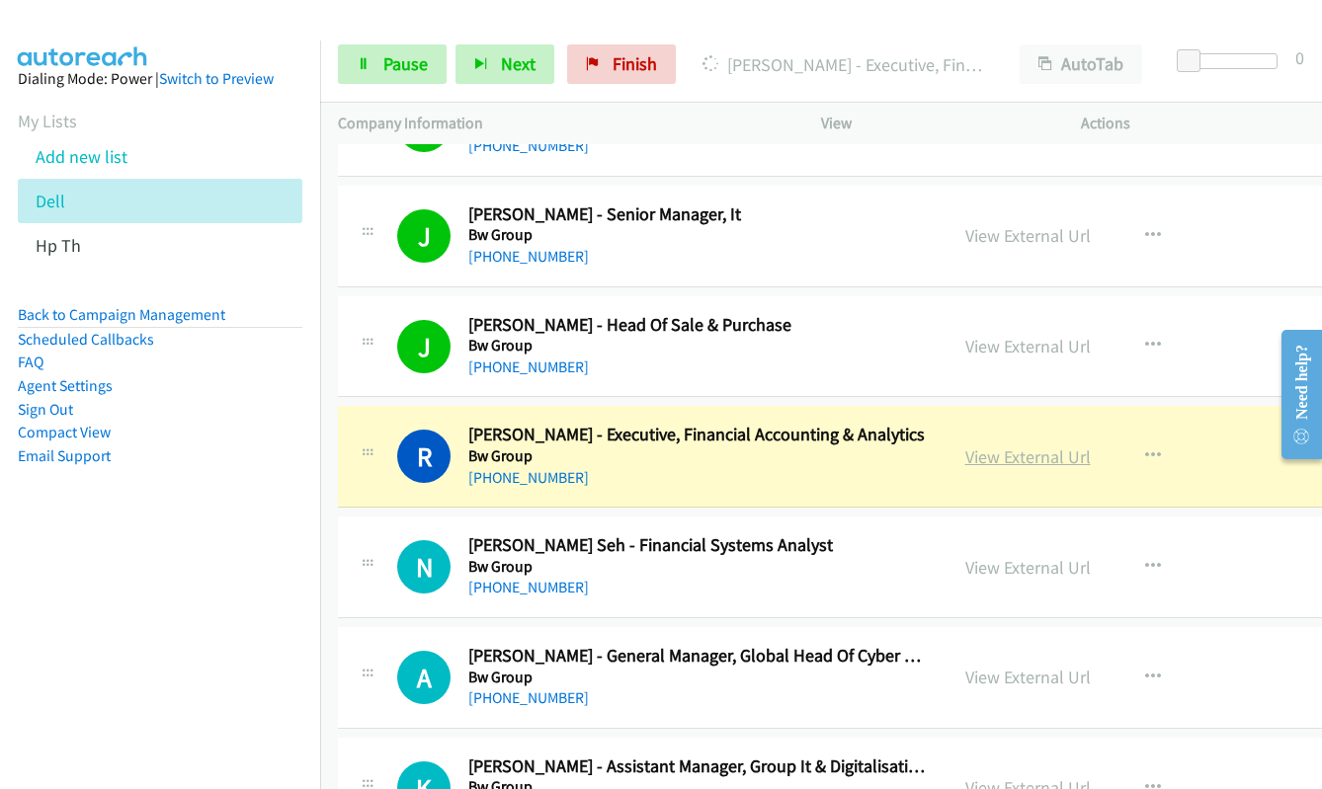
click at [1005, 456] on link "View External Url" at bounding box center [1027, 456] width 125 height 23
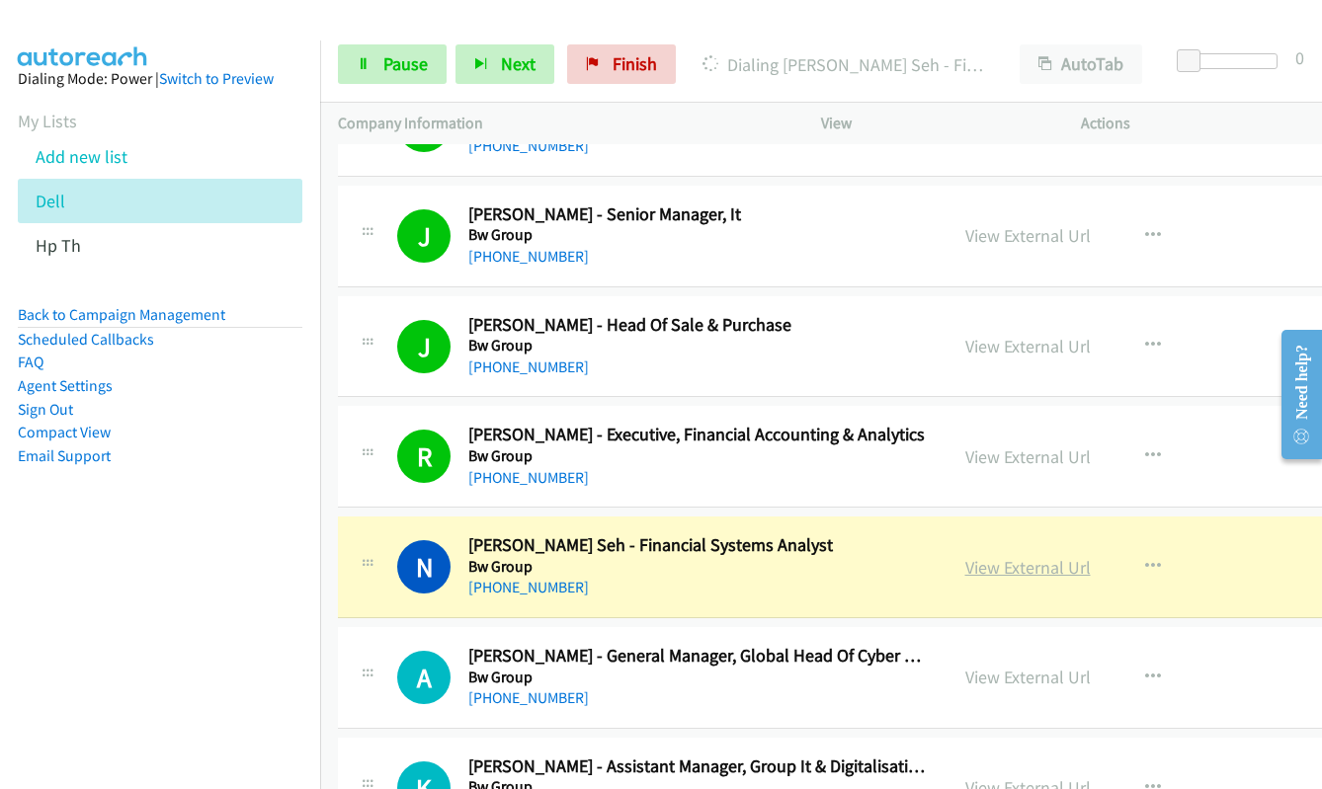
click at [1010, 571] on link "View External Url" at bounding box center [1027, 567] width 125 height 23
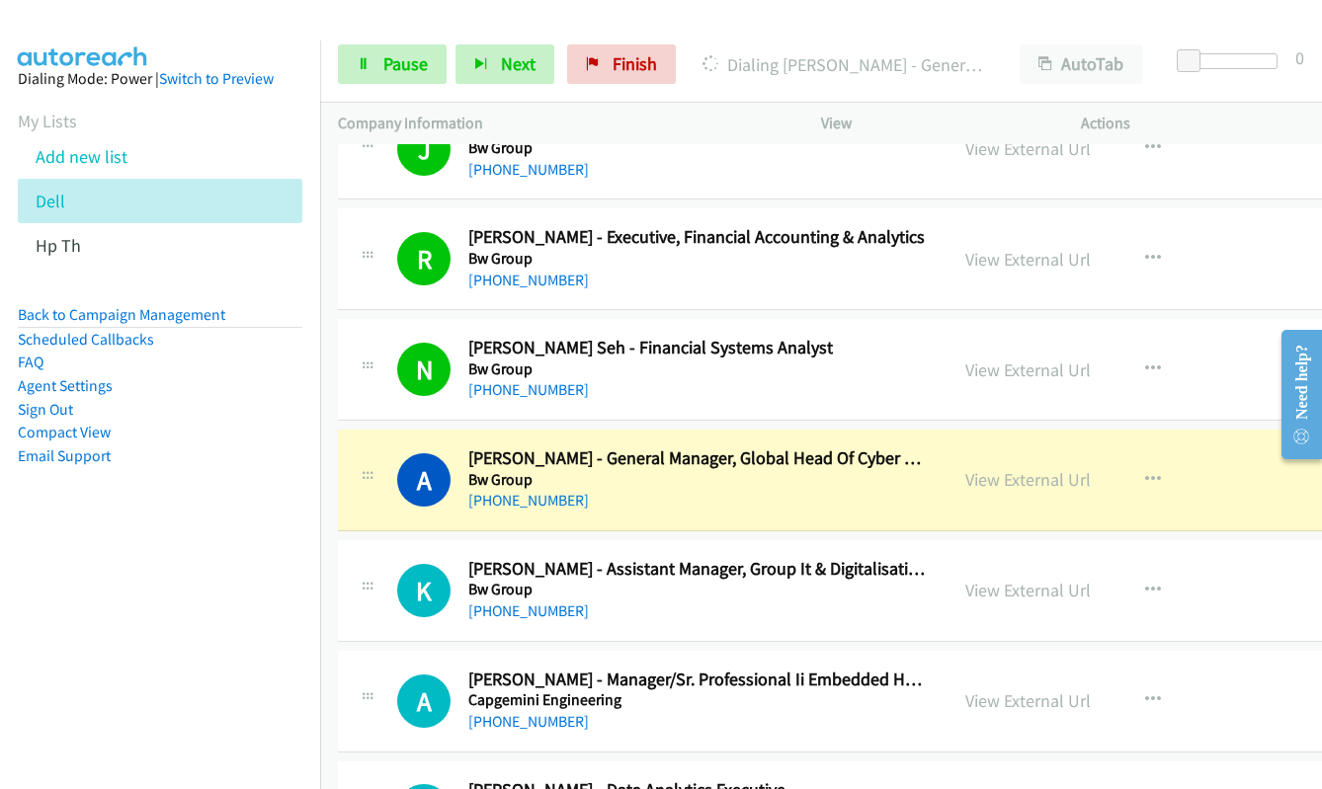
scroll to position [6618, 0]
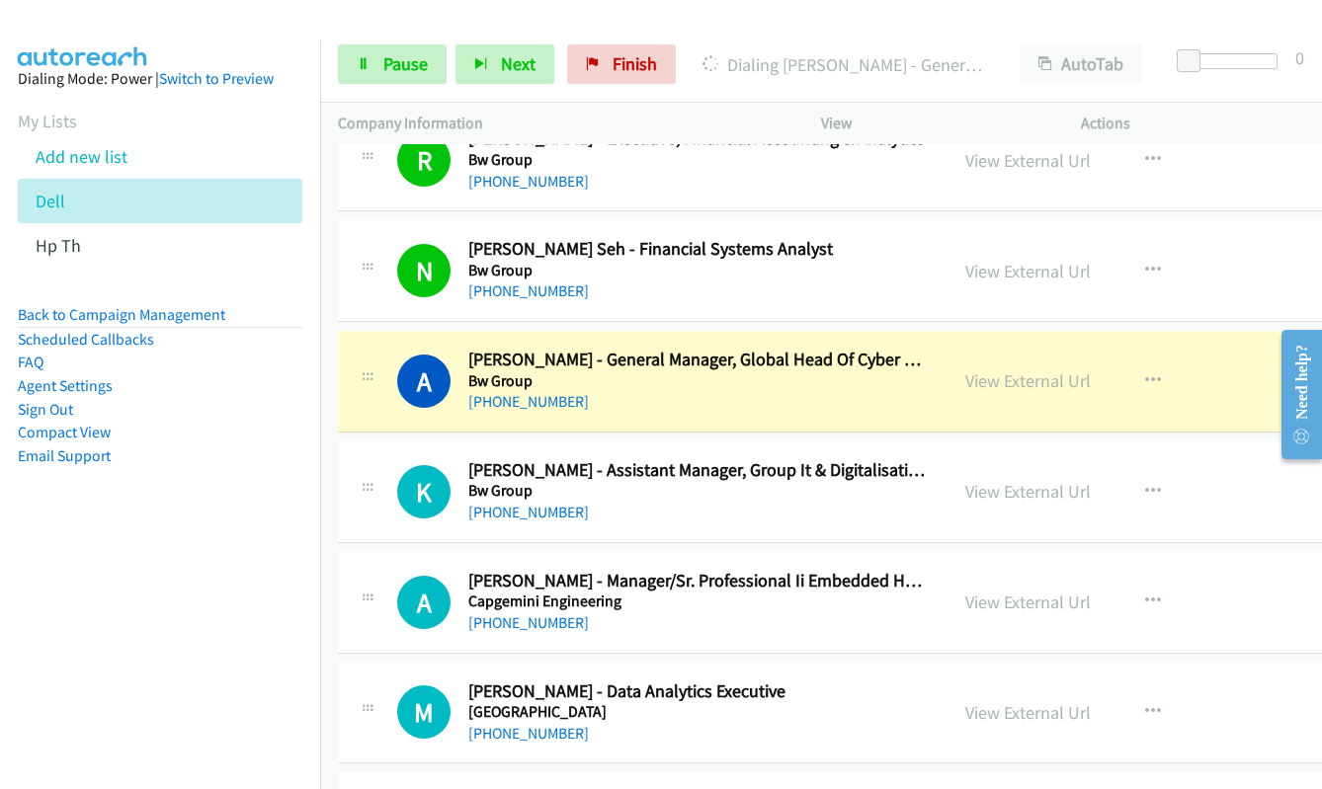
click at [1003, 383] on link "View External Url" at bounding box center [1027, 380] width 125 height 23
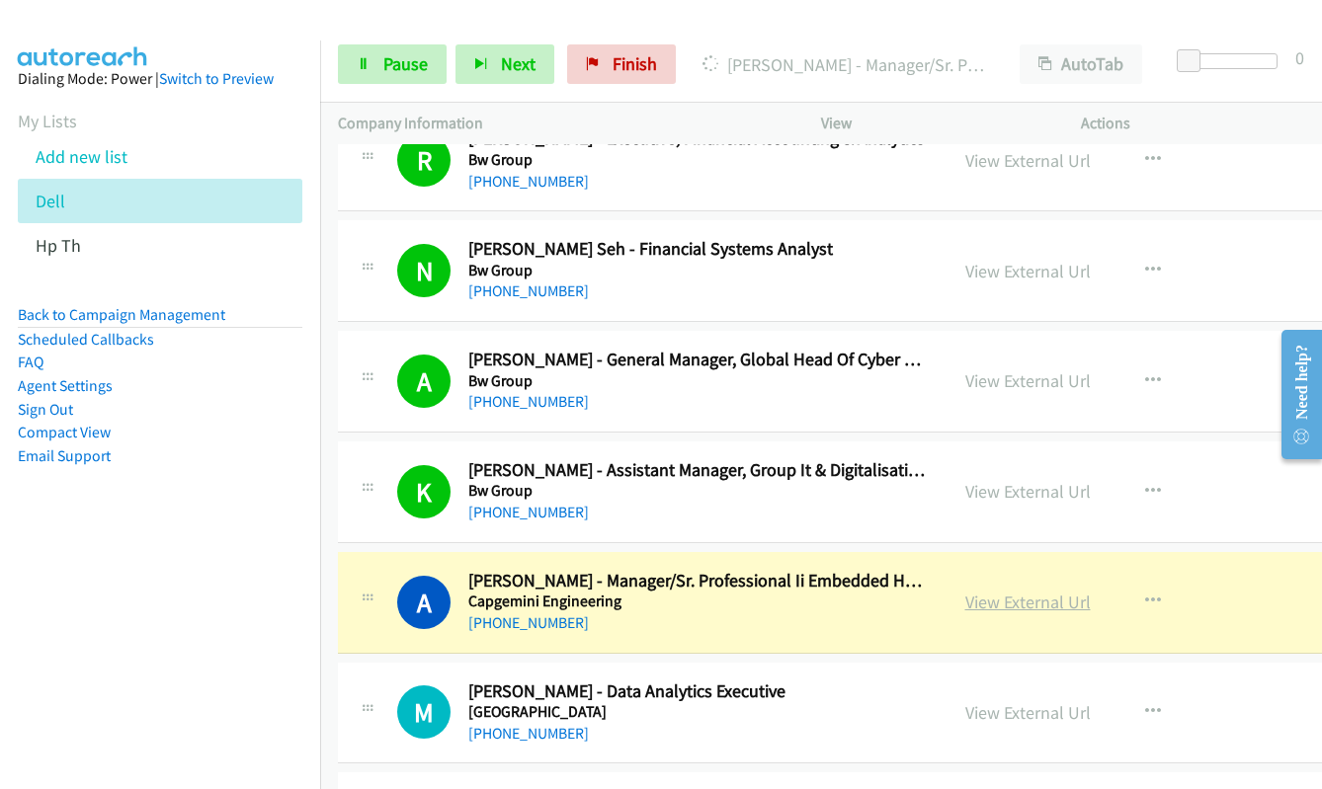
click at [1025, 606] on link "View External Url" at bounding box center [1027, 602] width 125 height 23
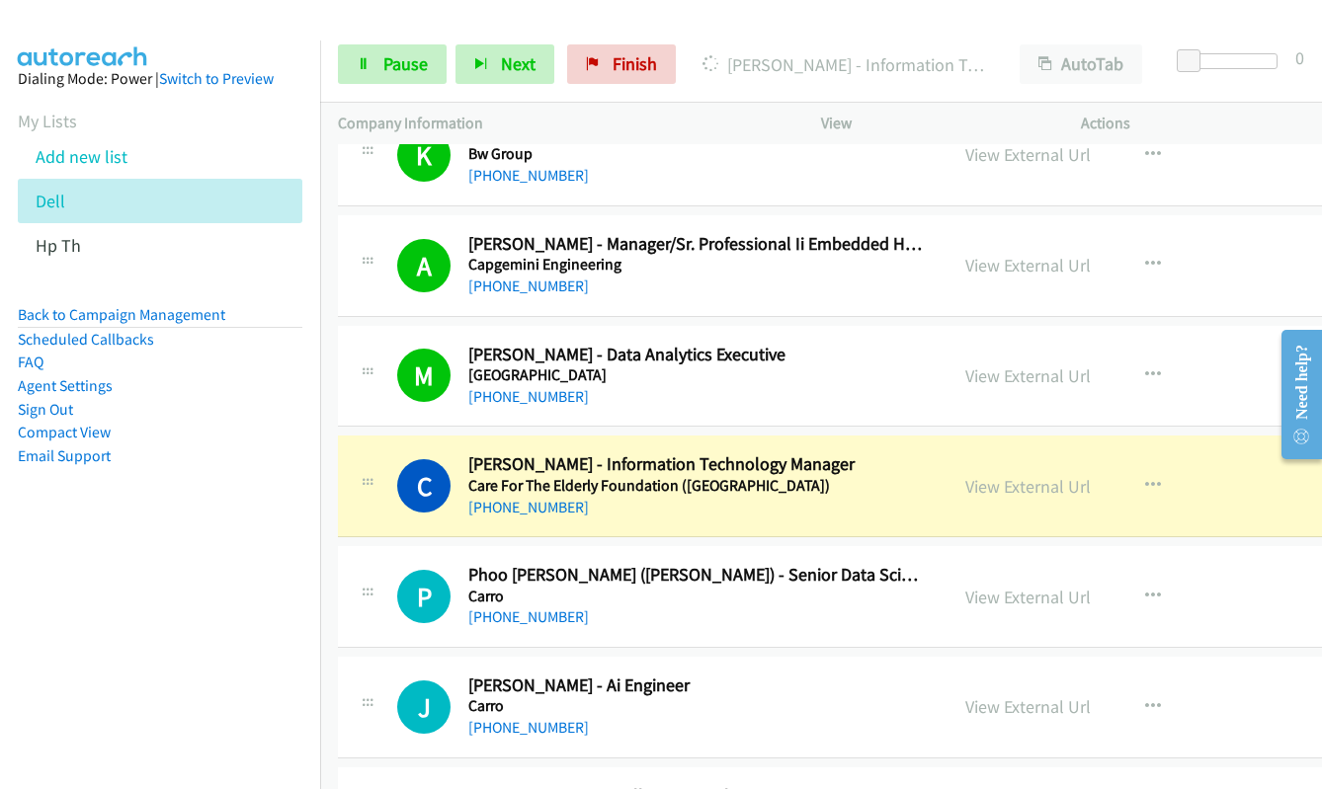
scroll to position [7013, 0]
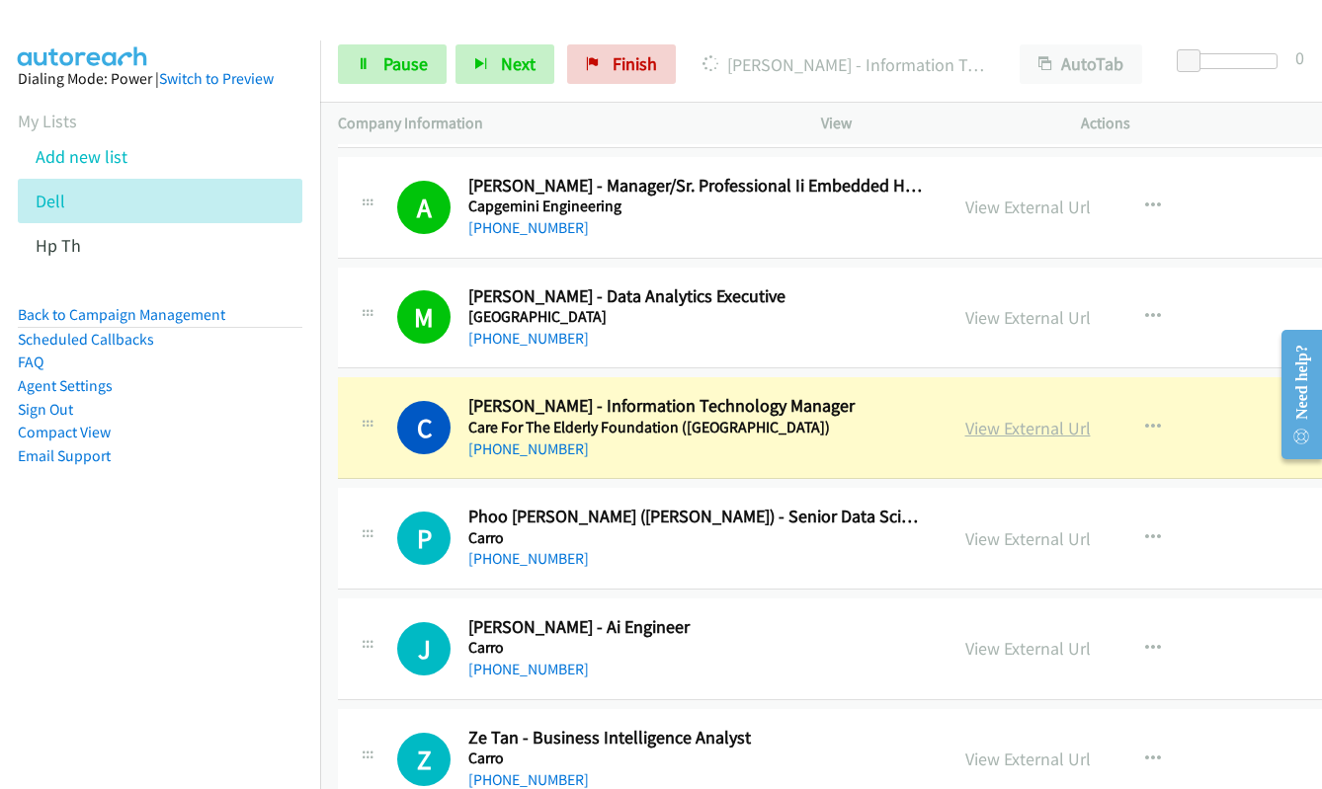
click at [984, 434] on link "View External Url" at bounding box center [1027, 428] width 125 height 23
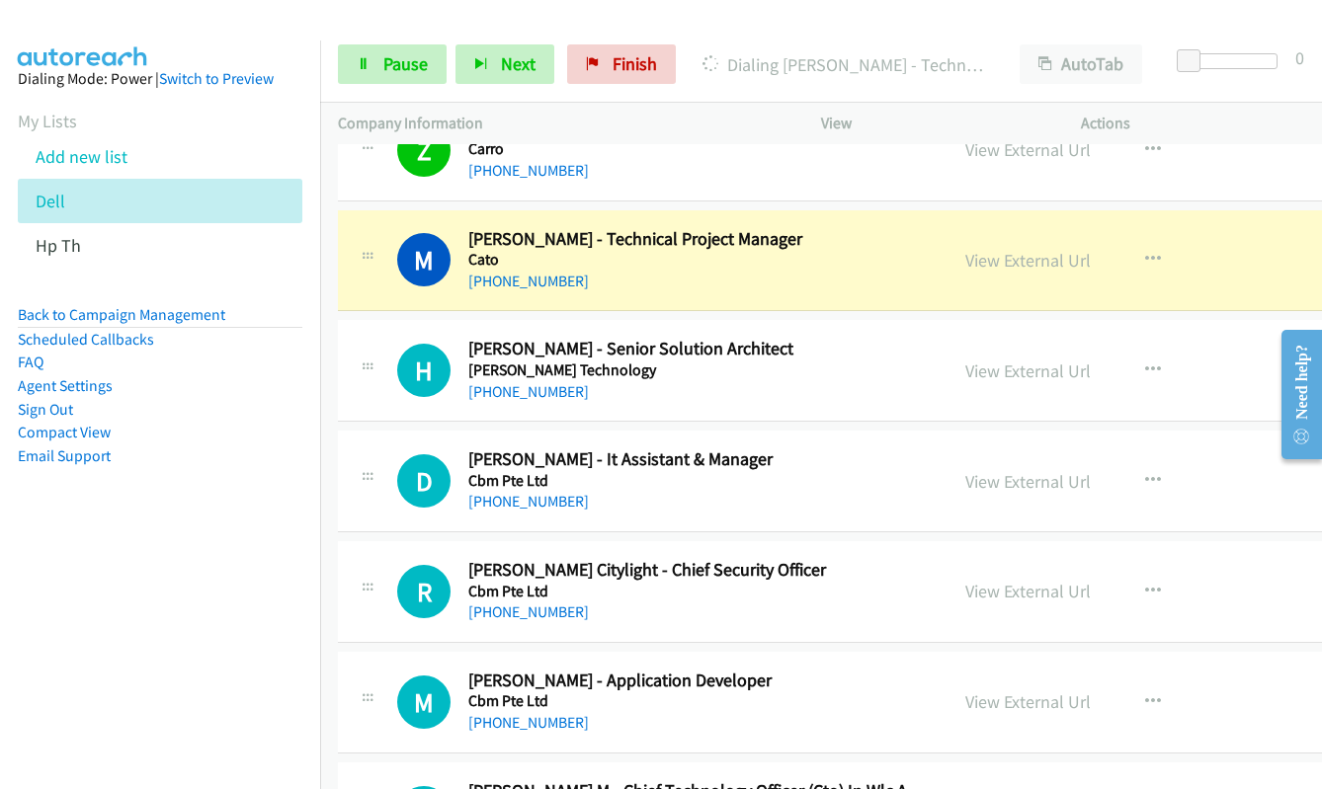
scroll to position [7705, 0]
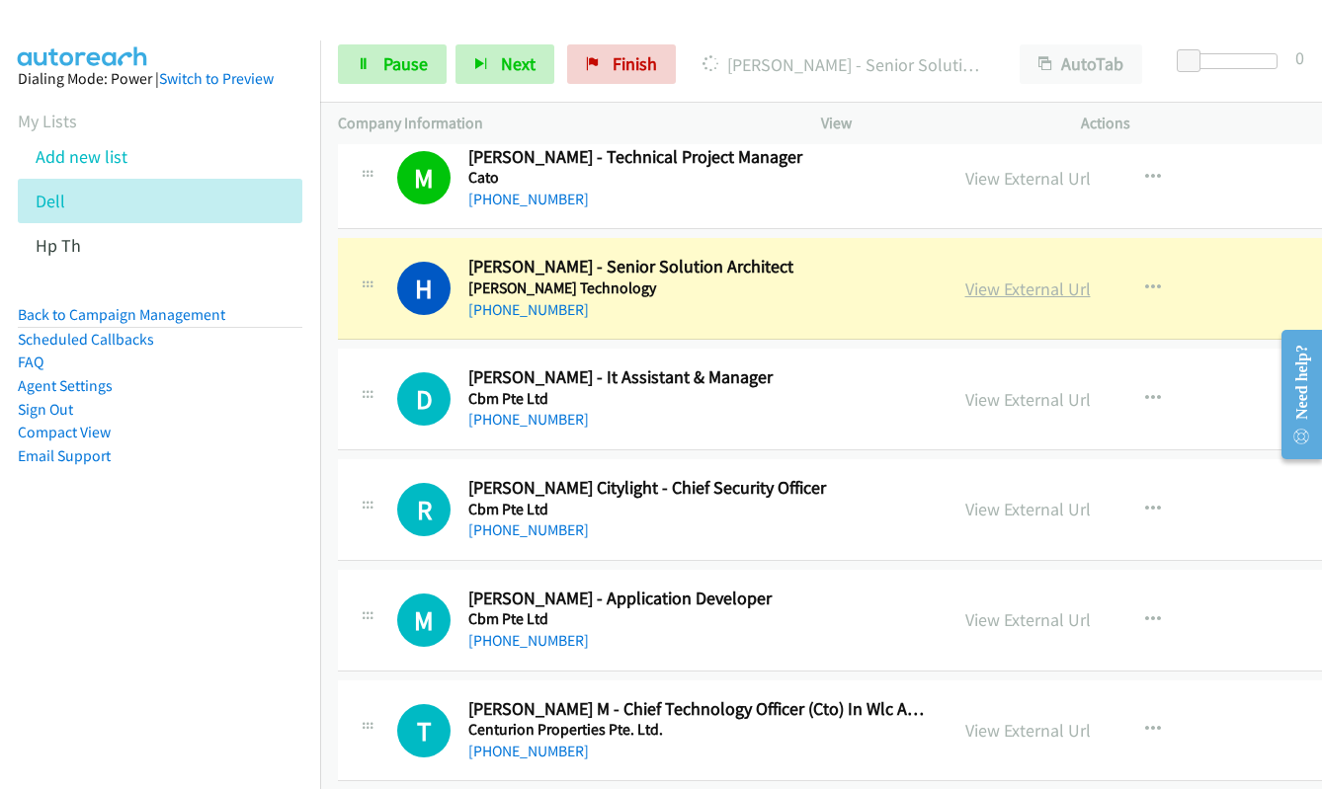
click at [1019, 293] on link "View External Url" at bounding box center [1027, 289] width 125 height 23
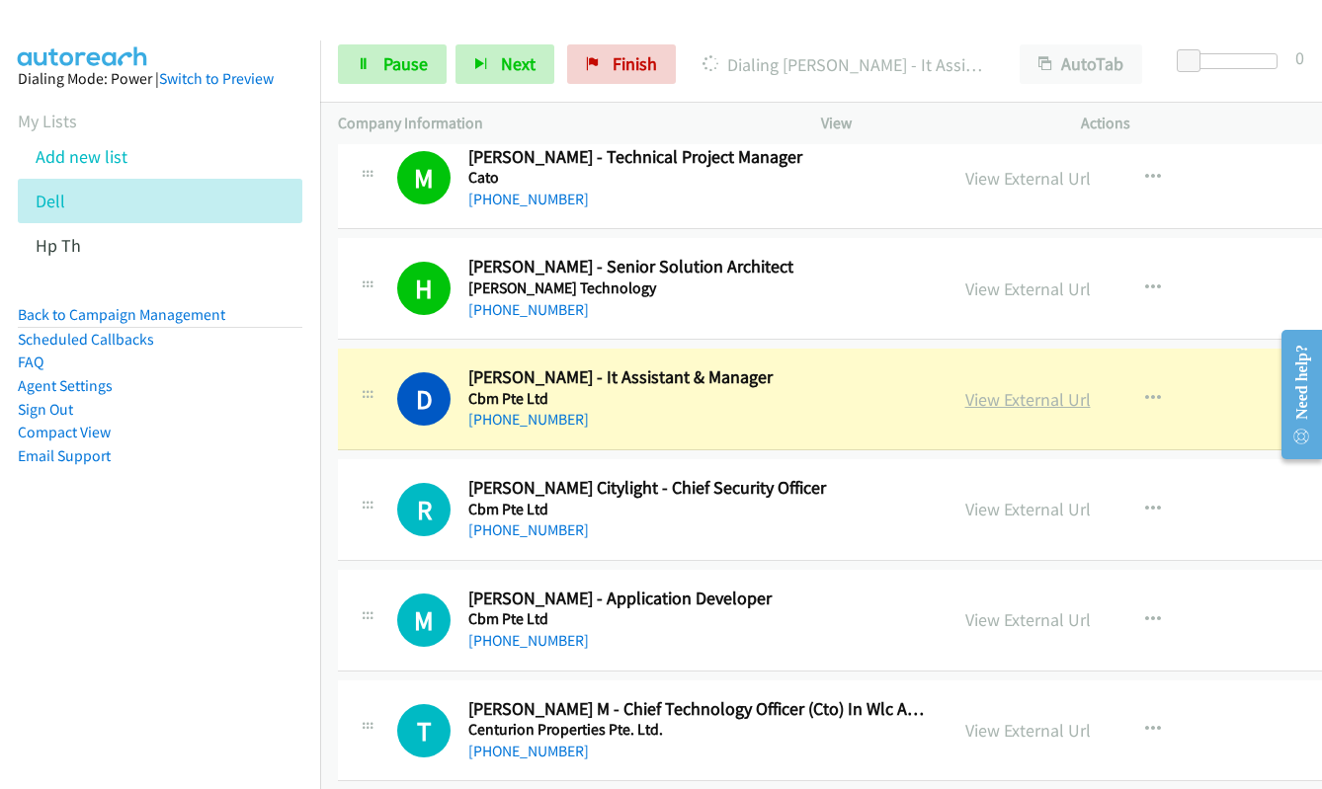
click at [994, 398] on link "View External Url" at bounding box center [1027, 399] width 125 height 23
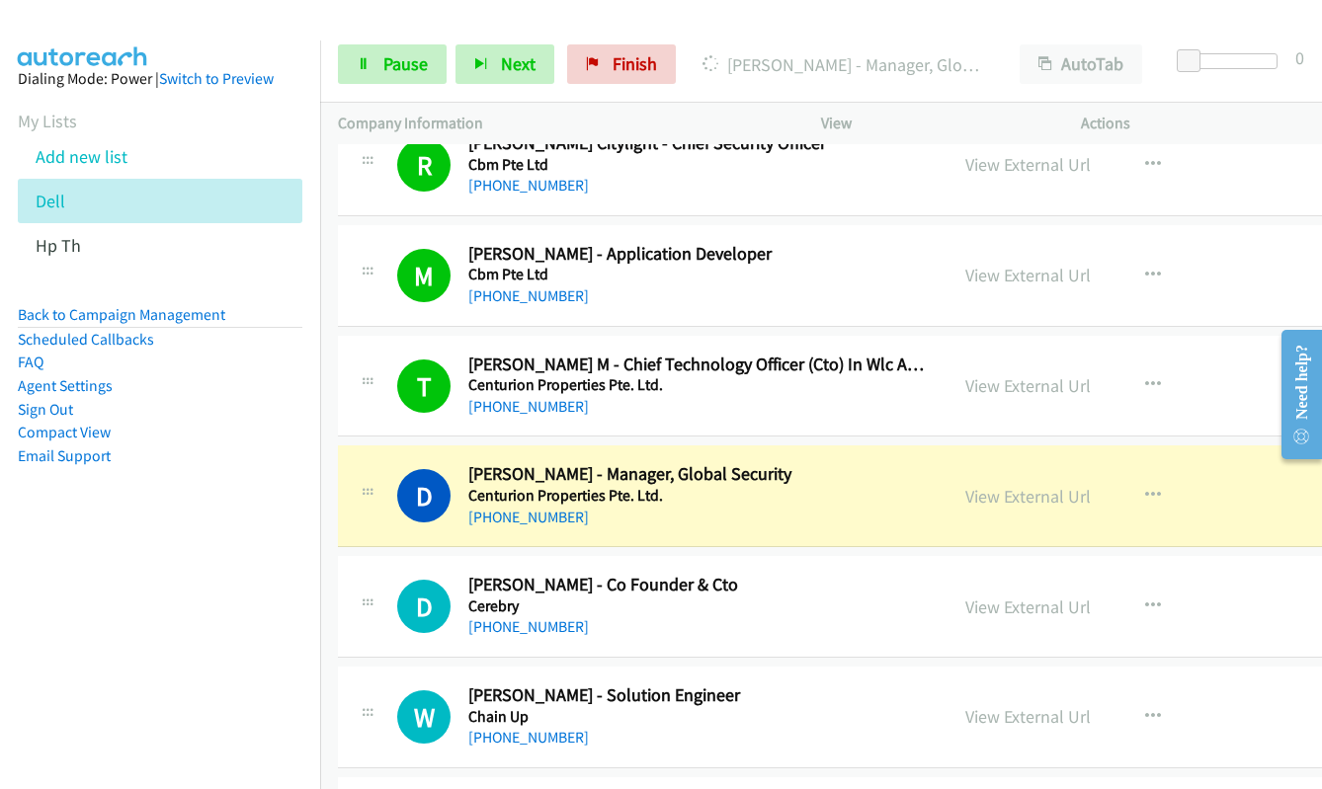
scroll to position [8100, 0]
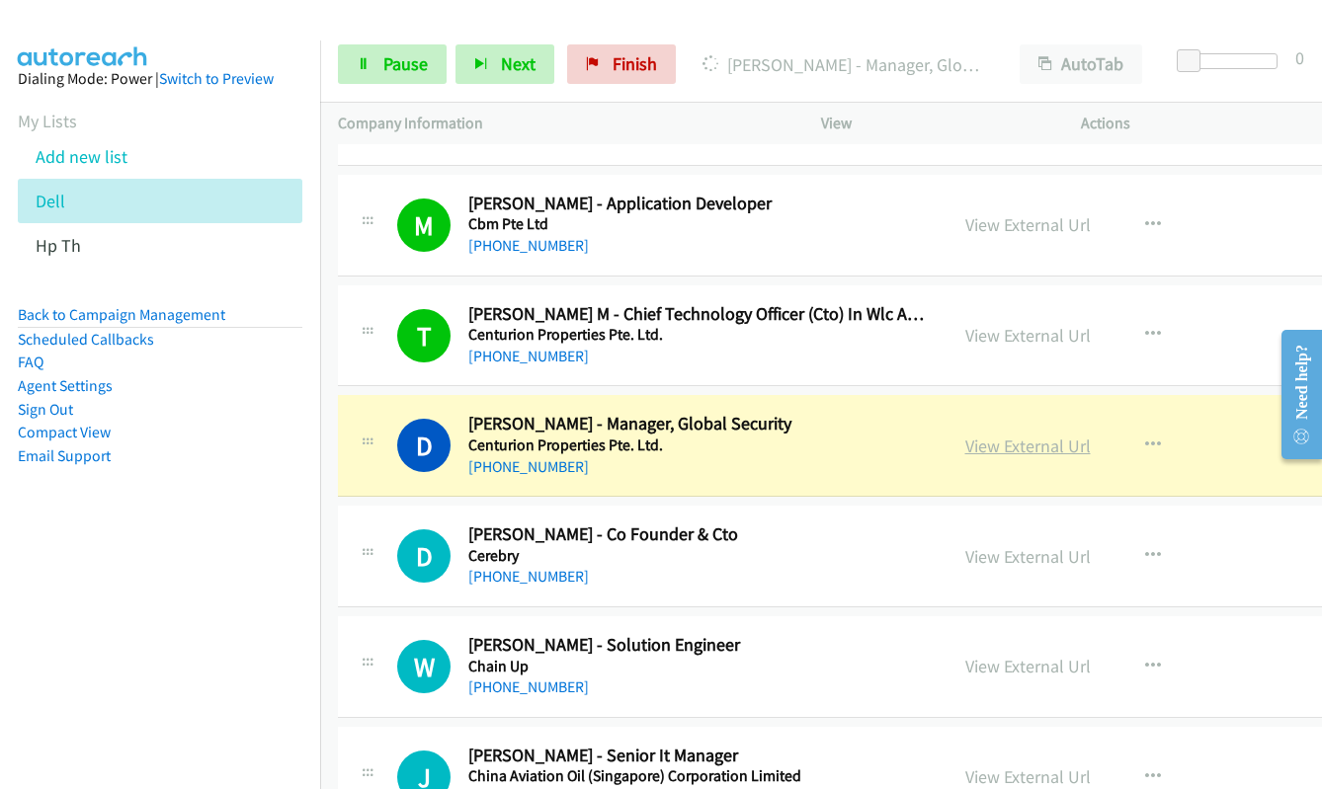
click at [1043, 442] on link "View External Url" at bounding box center [1027, 446] width 125 height 23
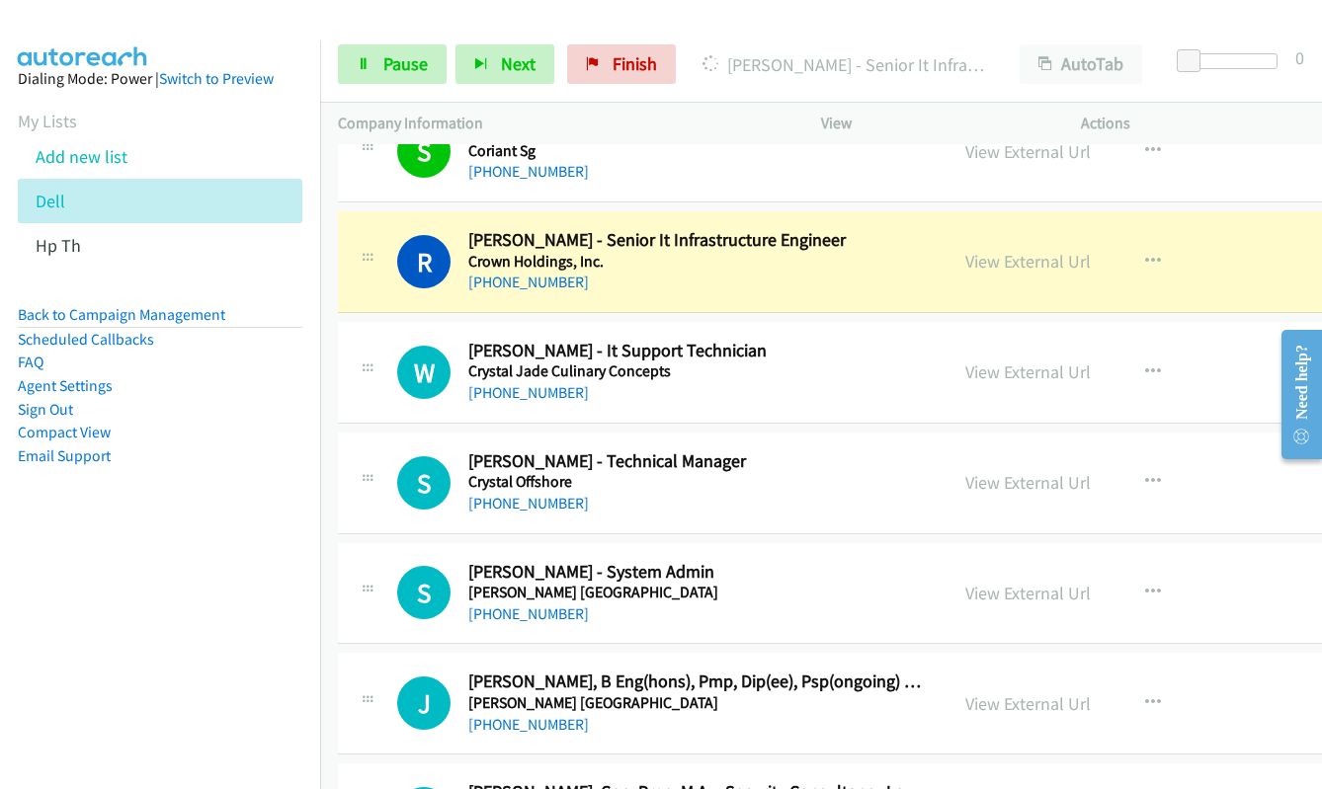
scroll to position [10273, 0]
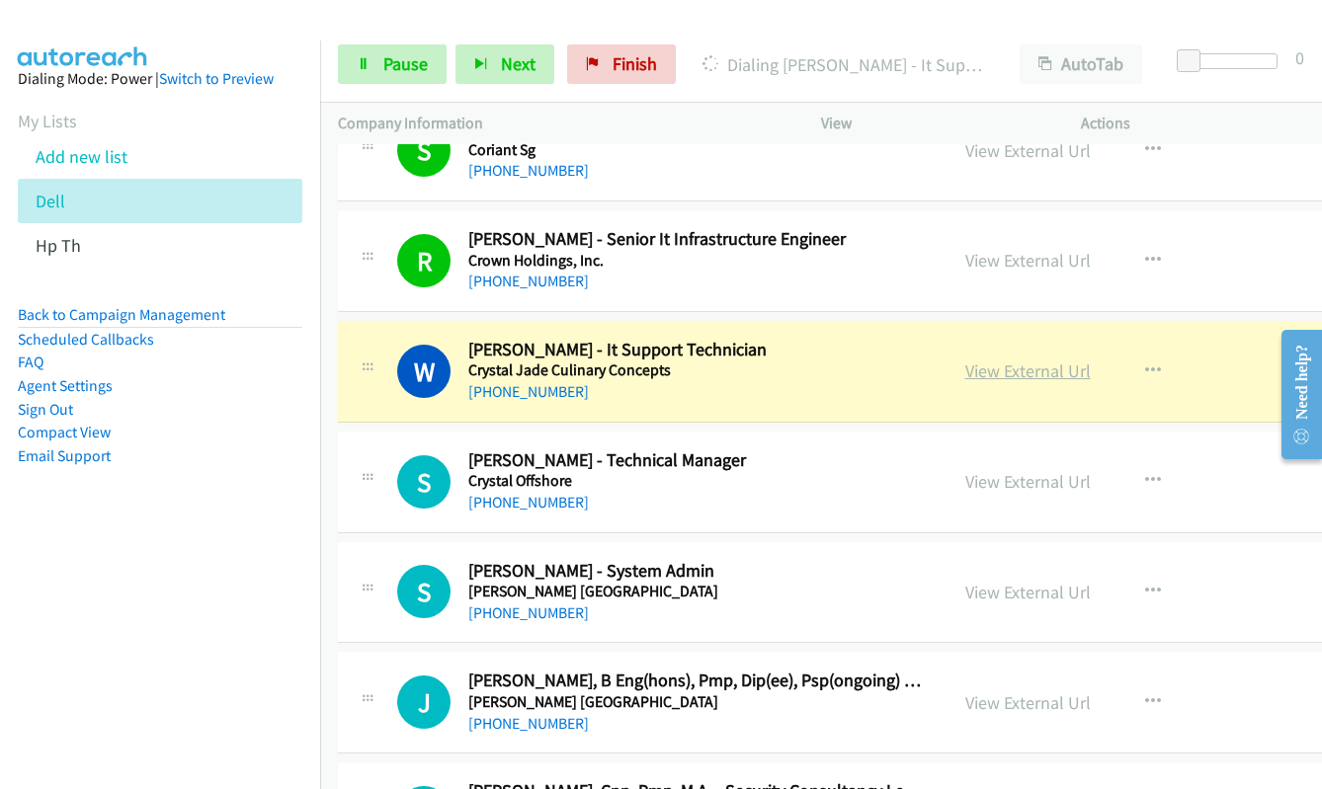
click at [1007, 382] on link "View External Url" at bounding box center [1027, 371] width 125 height 23
drag, startPoint x: 374, startPoint y: 67, endPoint x: 423, endPoint y: 81, distance: 50.3
click at [374, 67] on link "Pause" at bounding box center [392, 64] width 109 height 40
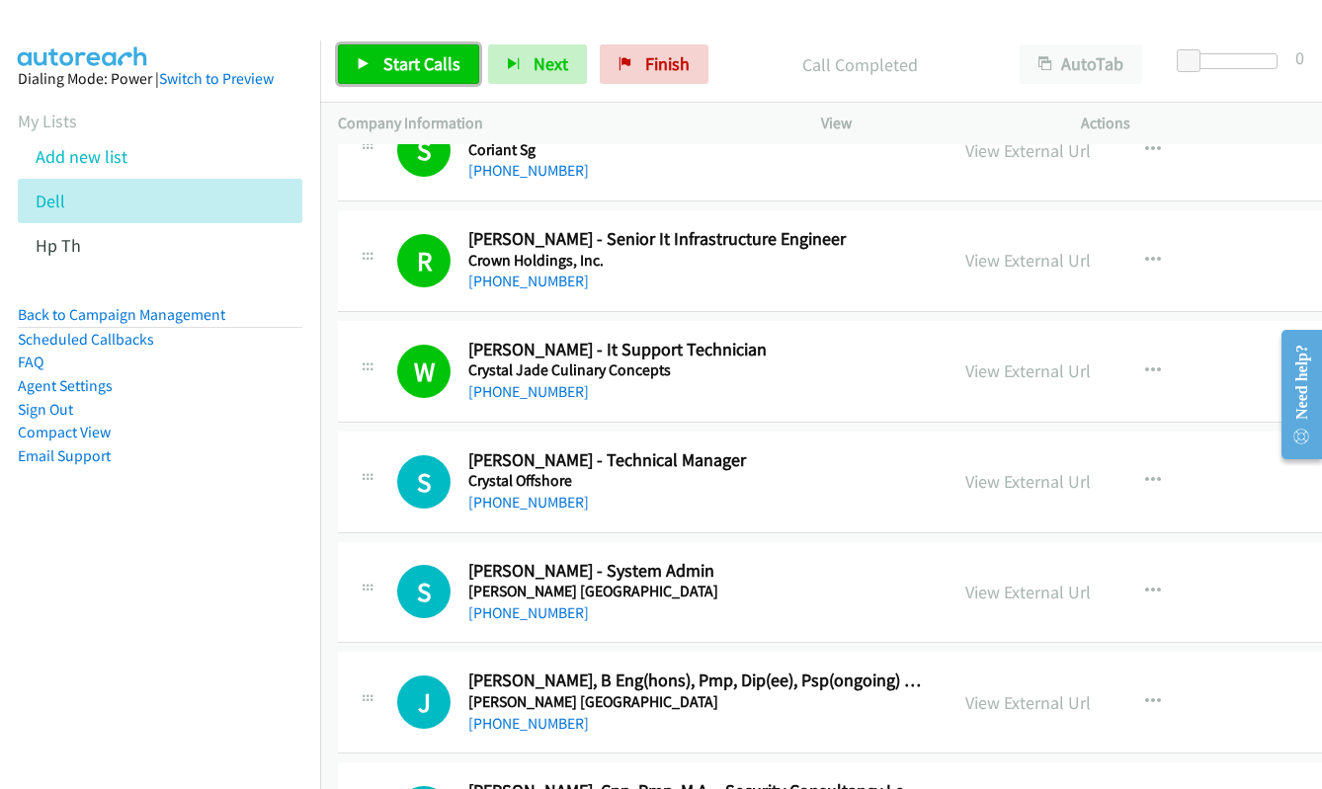
drag, startPoint x: 403, startPoint y: 61, endPoint x: 420, endPoint y: 56, distance: 17.5
click at [403, 61] on span "Start Calls" at bounding box center [421, 63] width 77 height 23
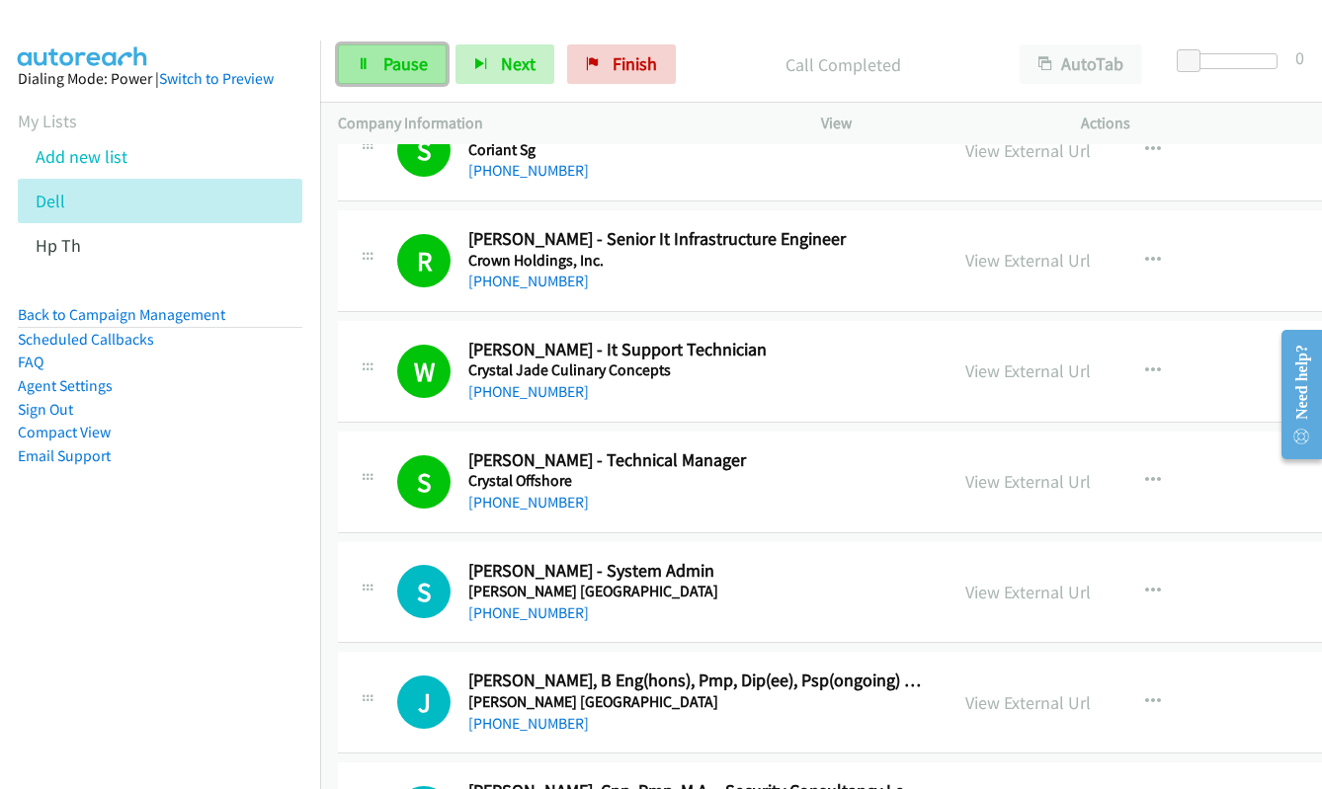
click at [363, 80] on link "Pause" at bounding box center [392, 64] width 109 height 40
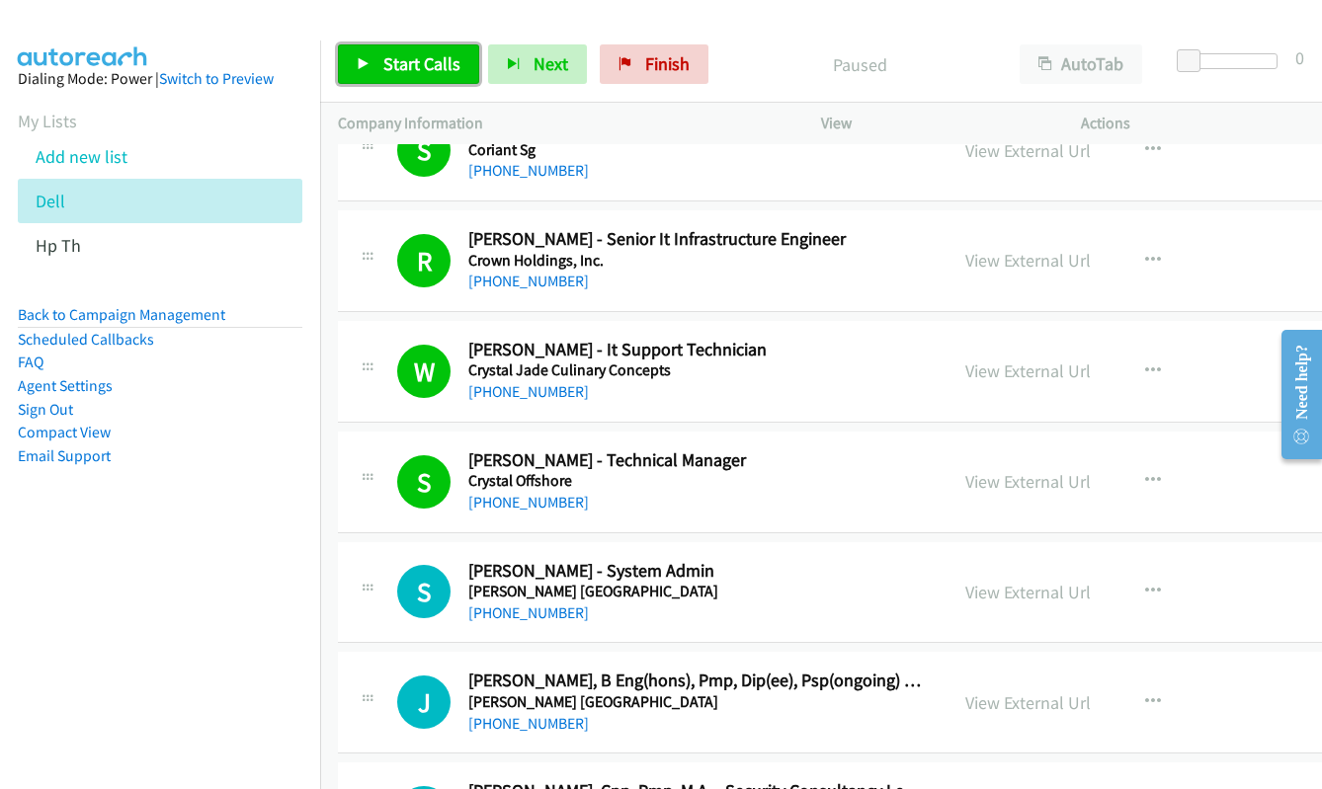
click at [417, 71] on span "Start Calls" at bounding box center [421, 63] width 77 height 23
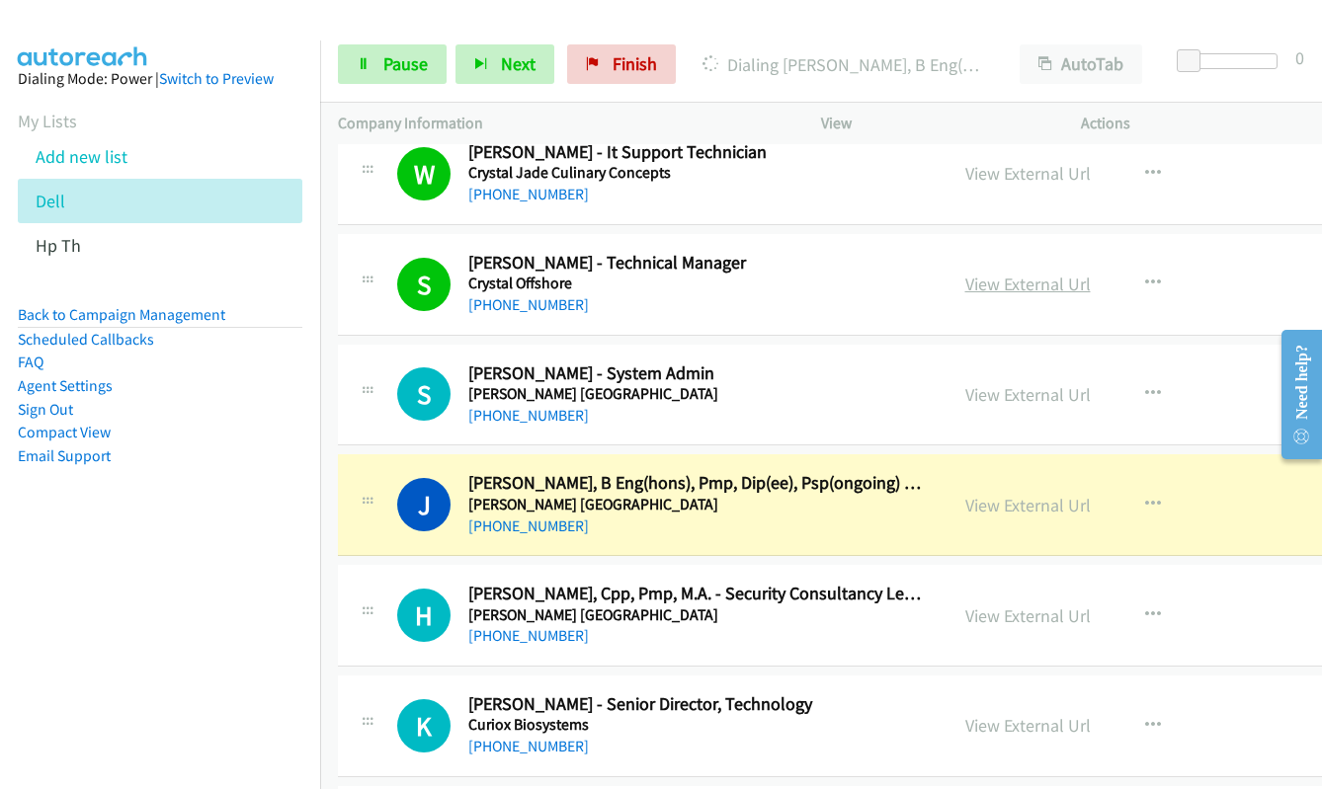
scroll to position [10569, 0]
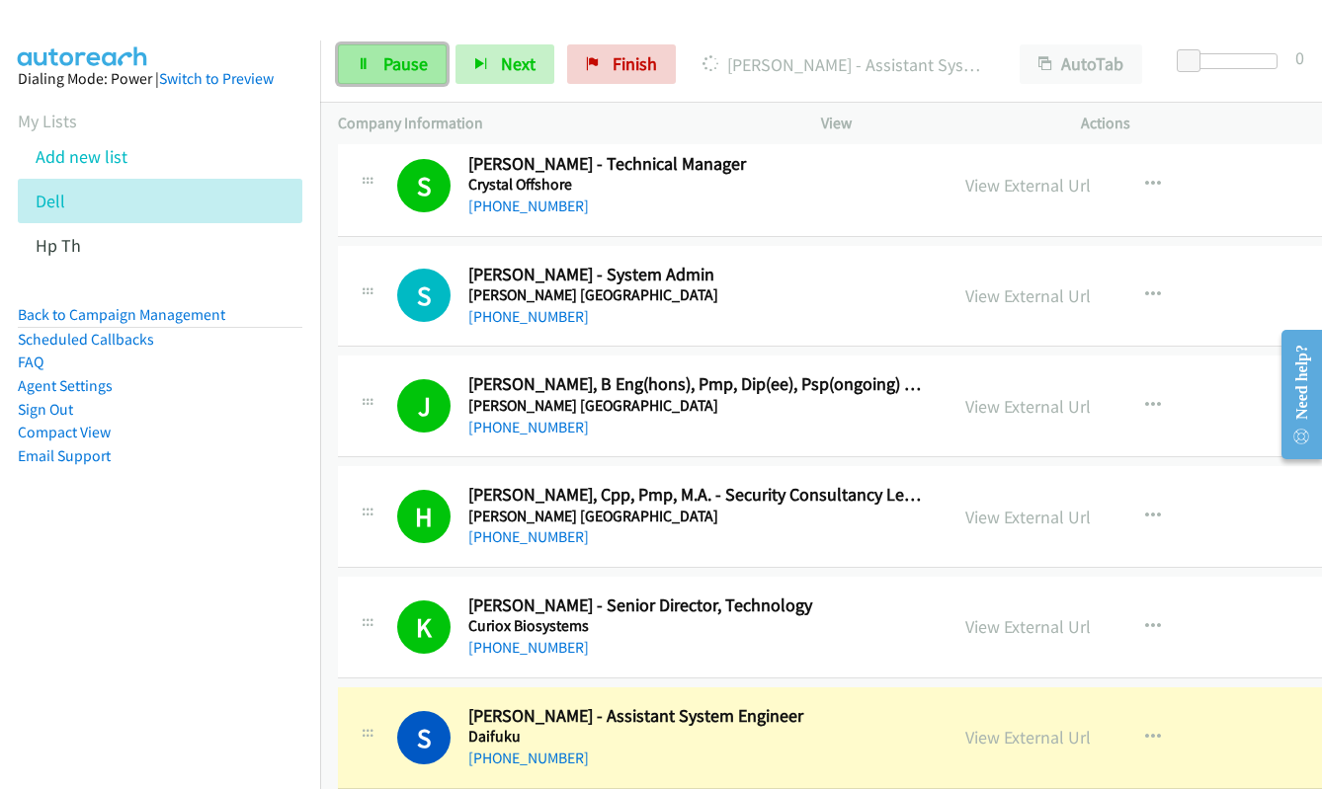
click at [380, 71] on link "Pause" at bounding box center [392, 64] width 109 height 40
